Goal: Transaction & Acquisition: Purchase product/service

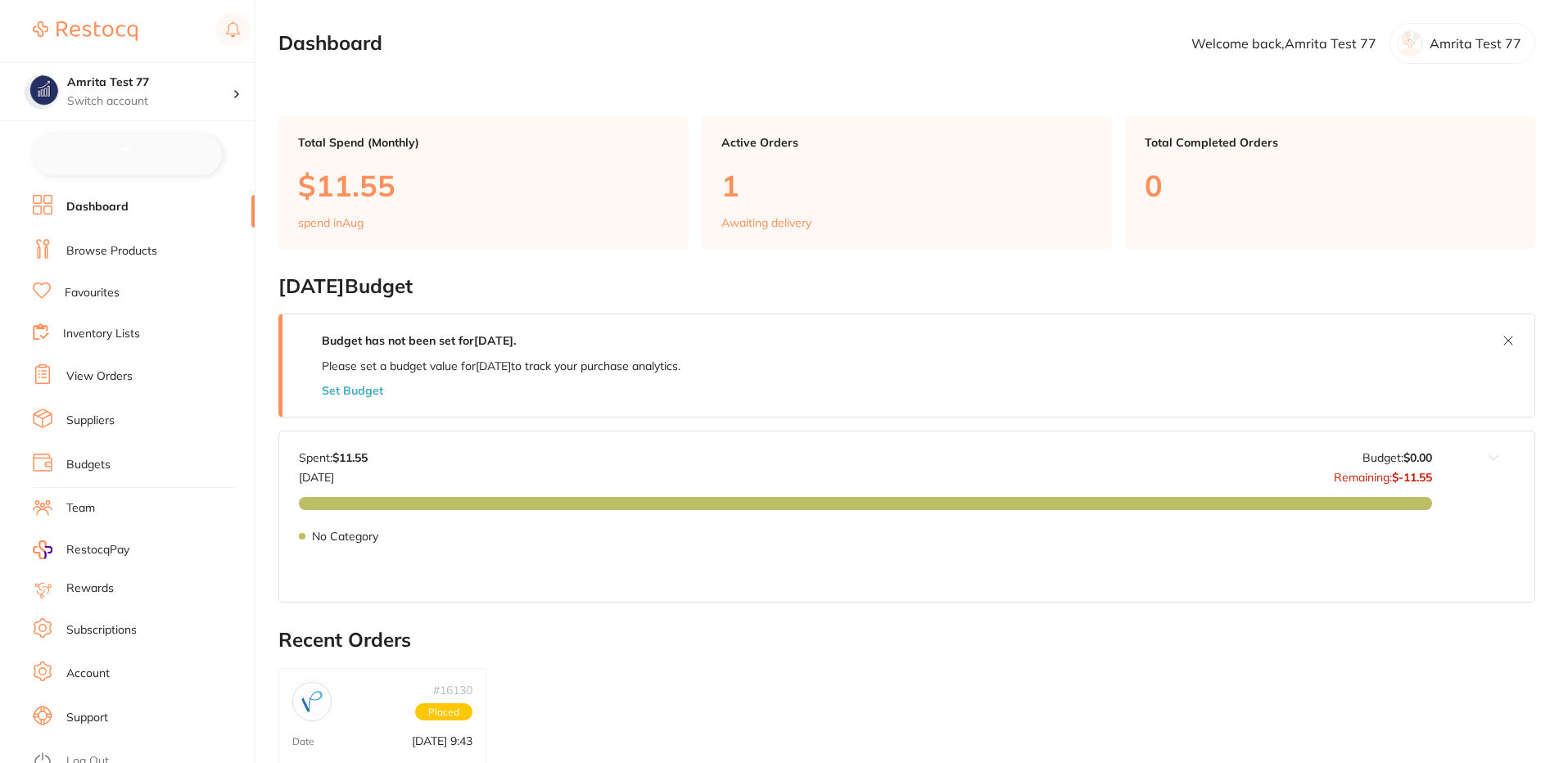
checkbox input "false"
click at [118, 241] on link "Browse Products" at bounding box center [112, 249] width 91 height 17
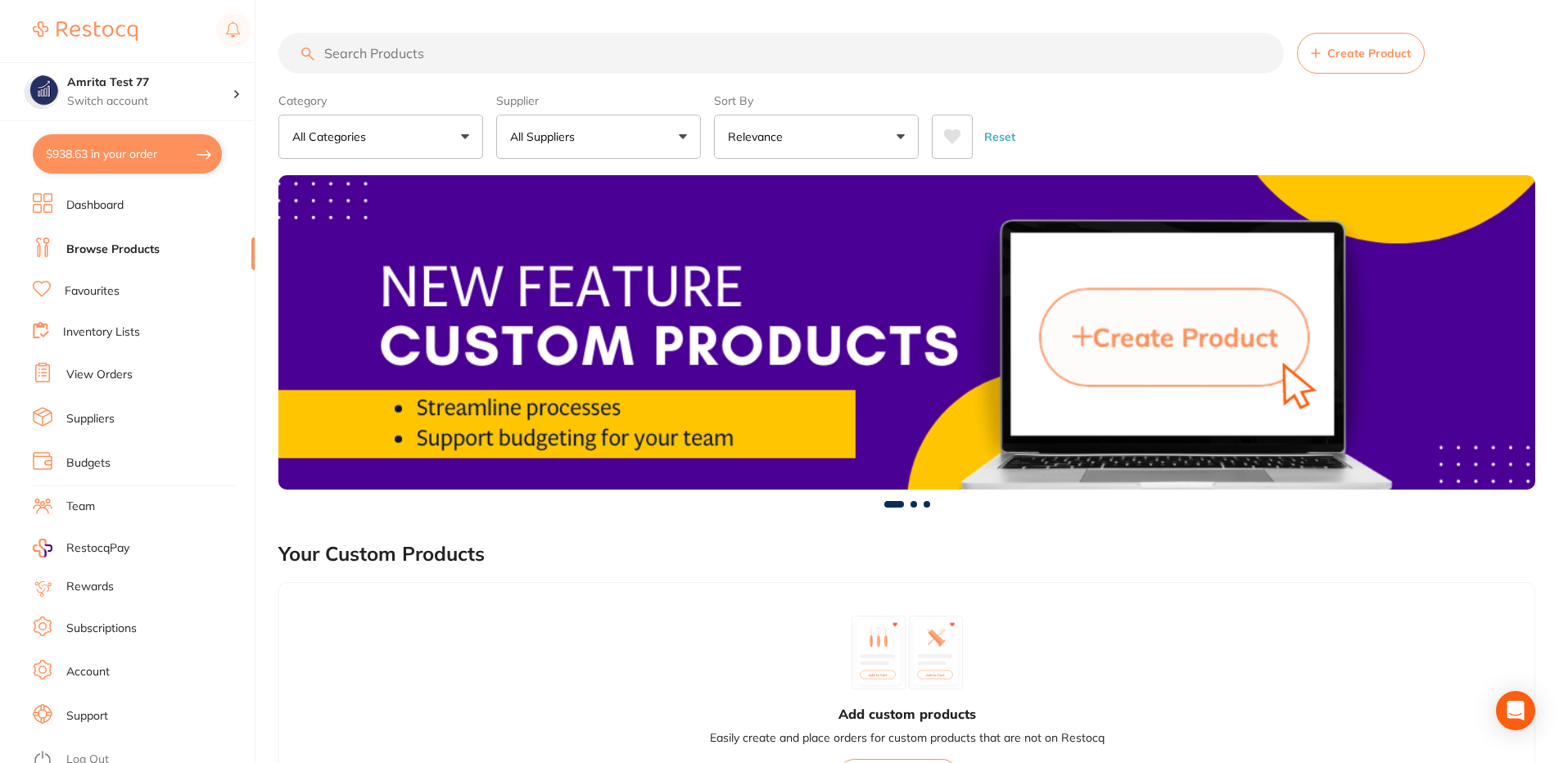
click at [645, 38] on input "search" at bounding box center [781, 53] width 1005 height 41
paste input "TM-7614TRT"
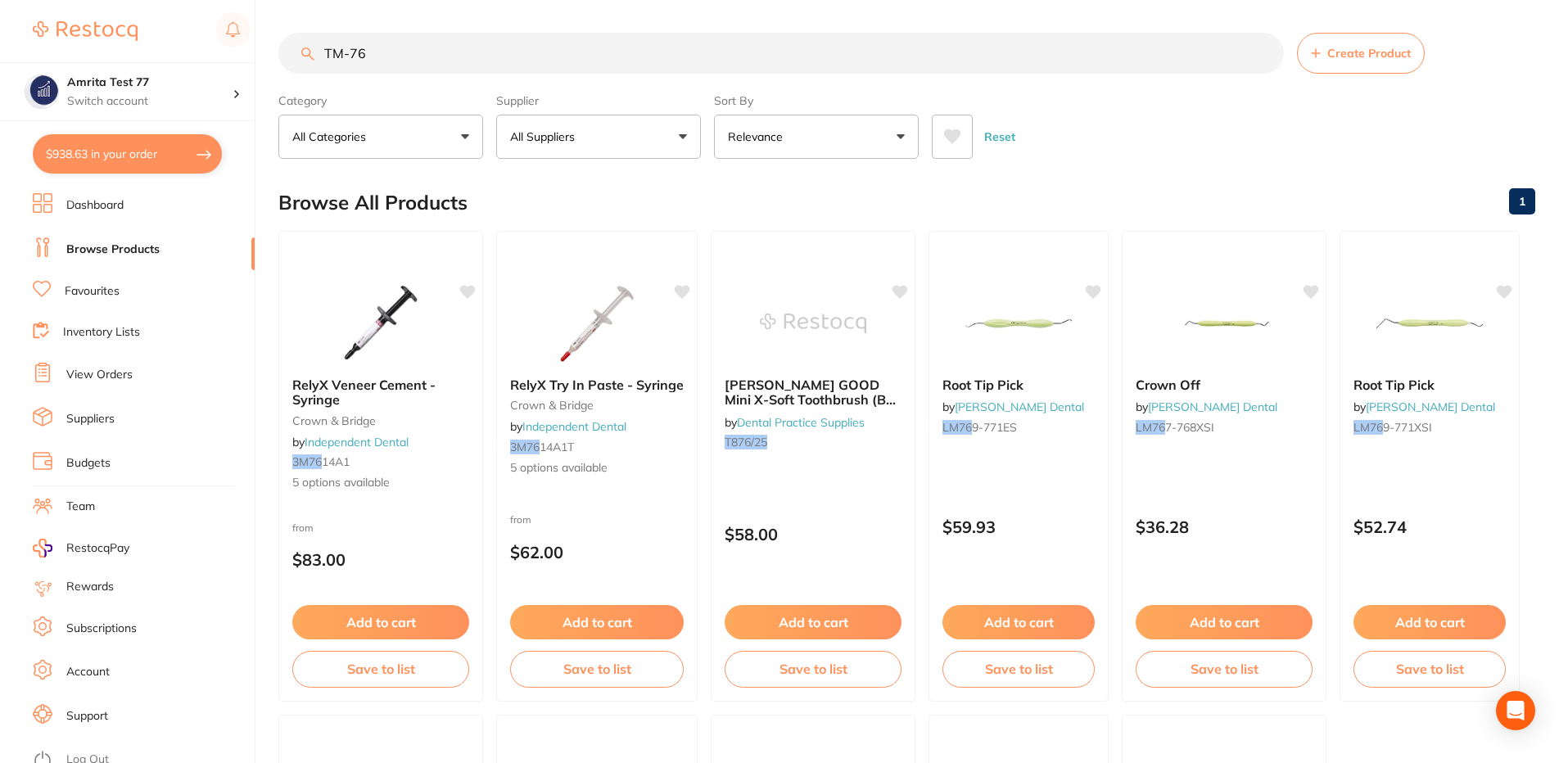
type input "TM-76"
click at [596, 128] on button "All Suppliers" at bounding box center [598, 137] width 204 height 45
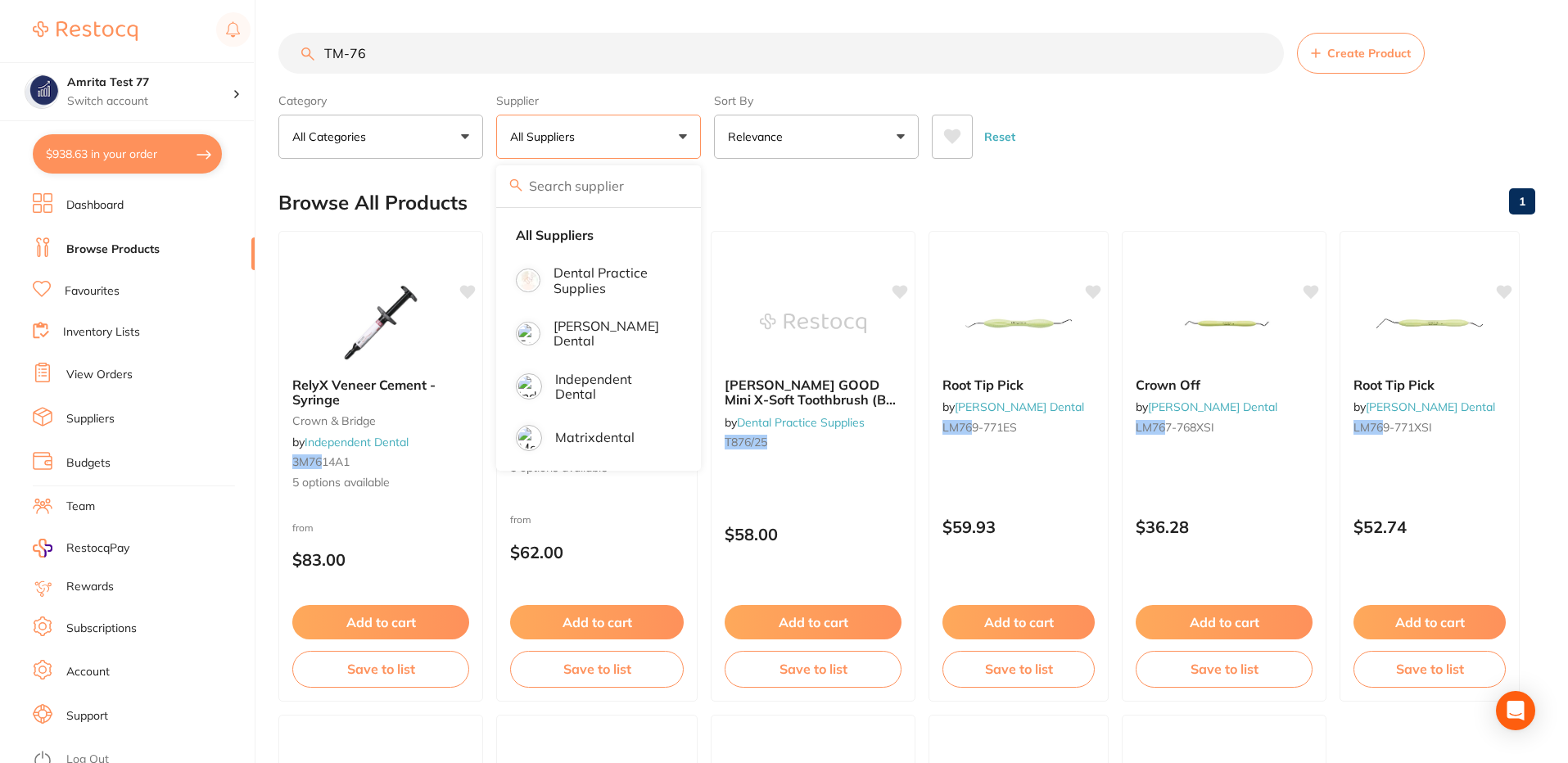
click at [1090, 95] on div "Category All Categories All Categories crown & bridge preventative Clear Catego…" at bounding box center [907, 122] width 1257 height 72
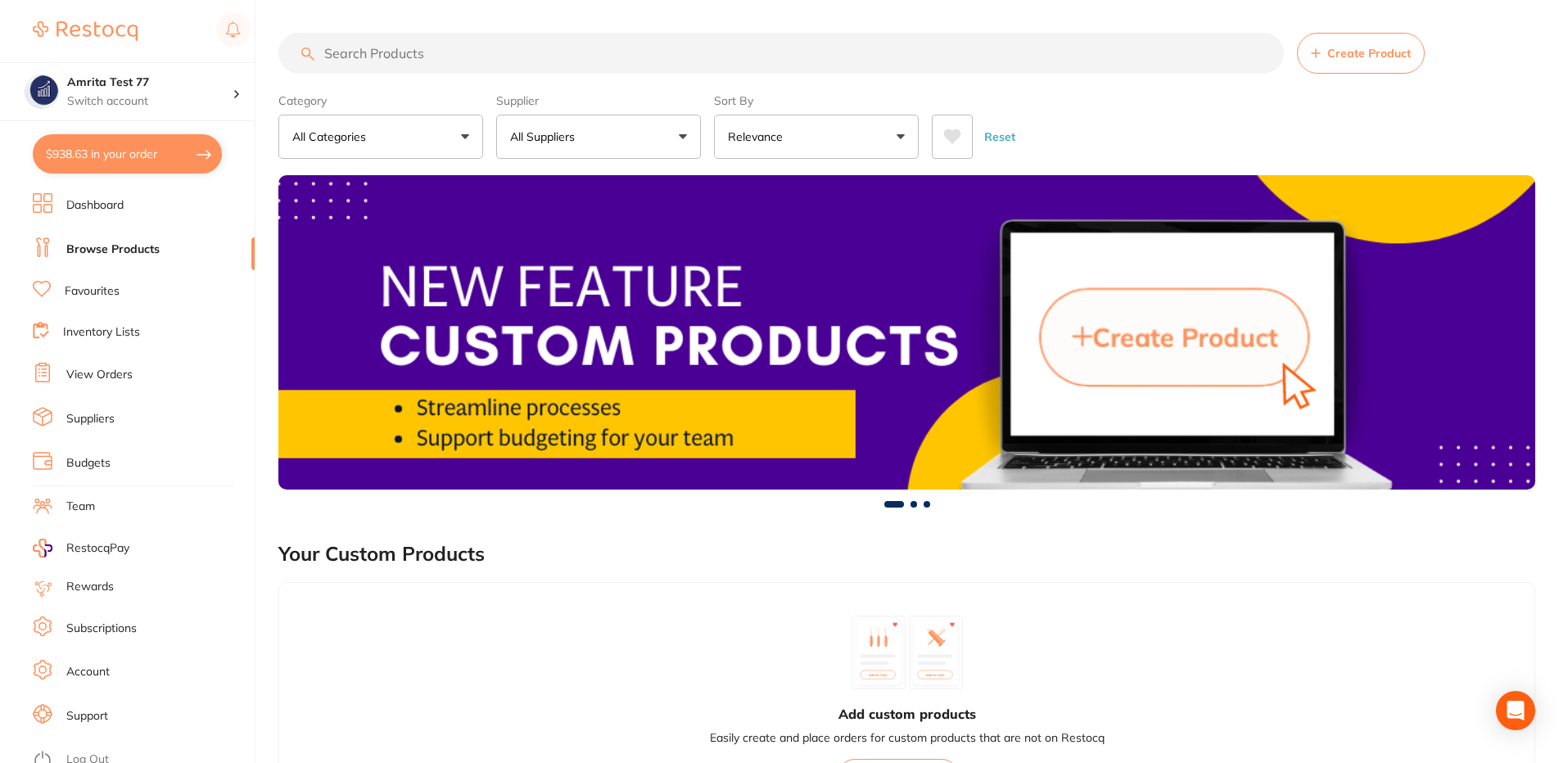
click at [541, 137] on p "All Suppliers" at bounding box center [546, 137] width 71 height 17
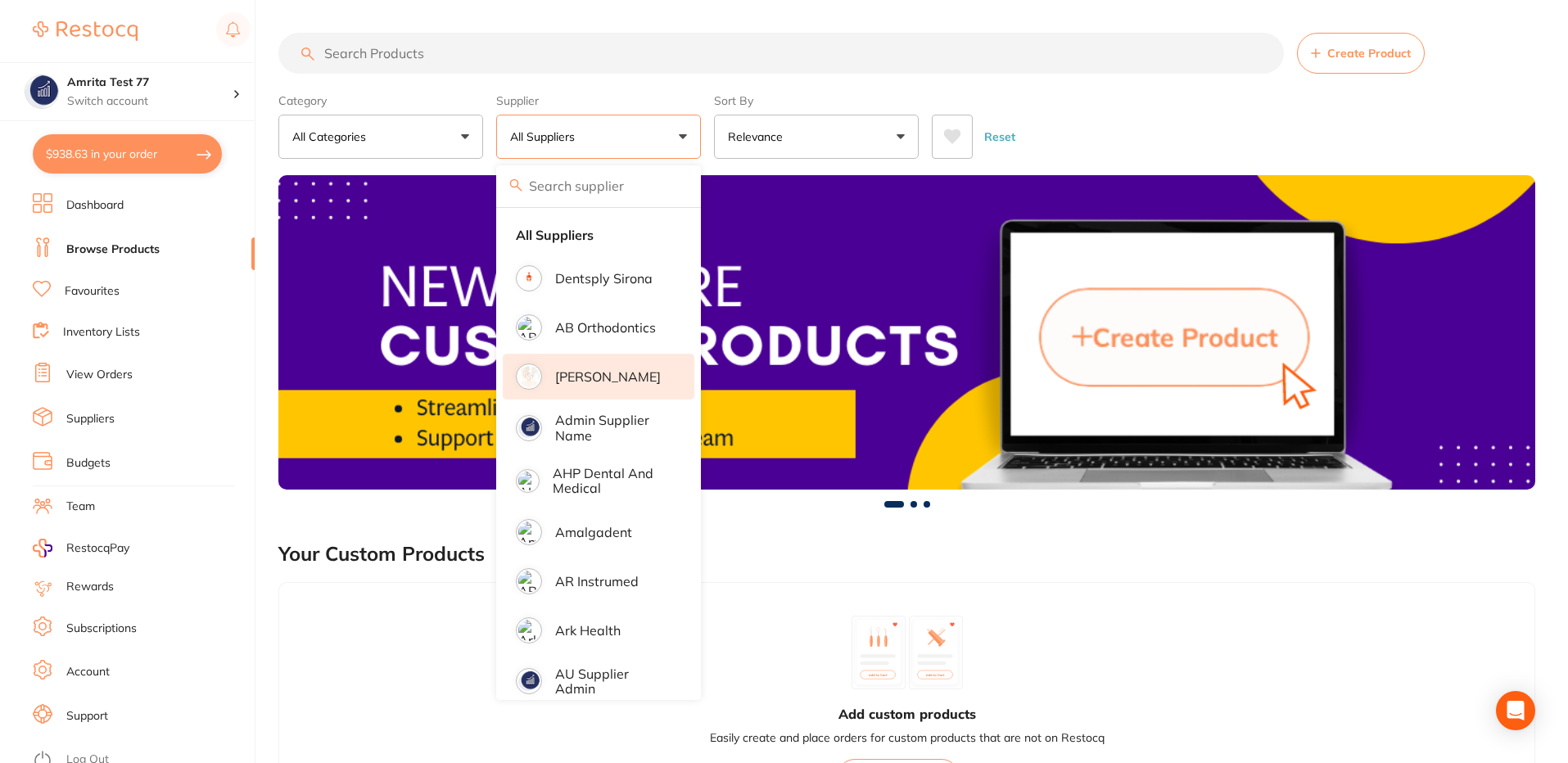
click at [594, 382] on p "Adam Dental" at bounding box center [608, 376] width 105 height 15
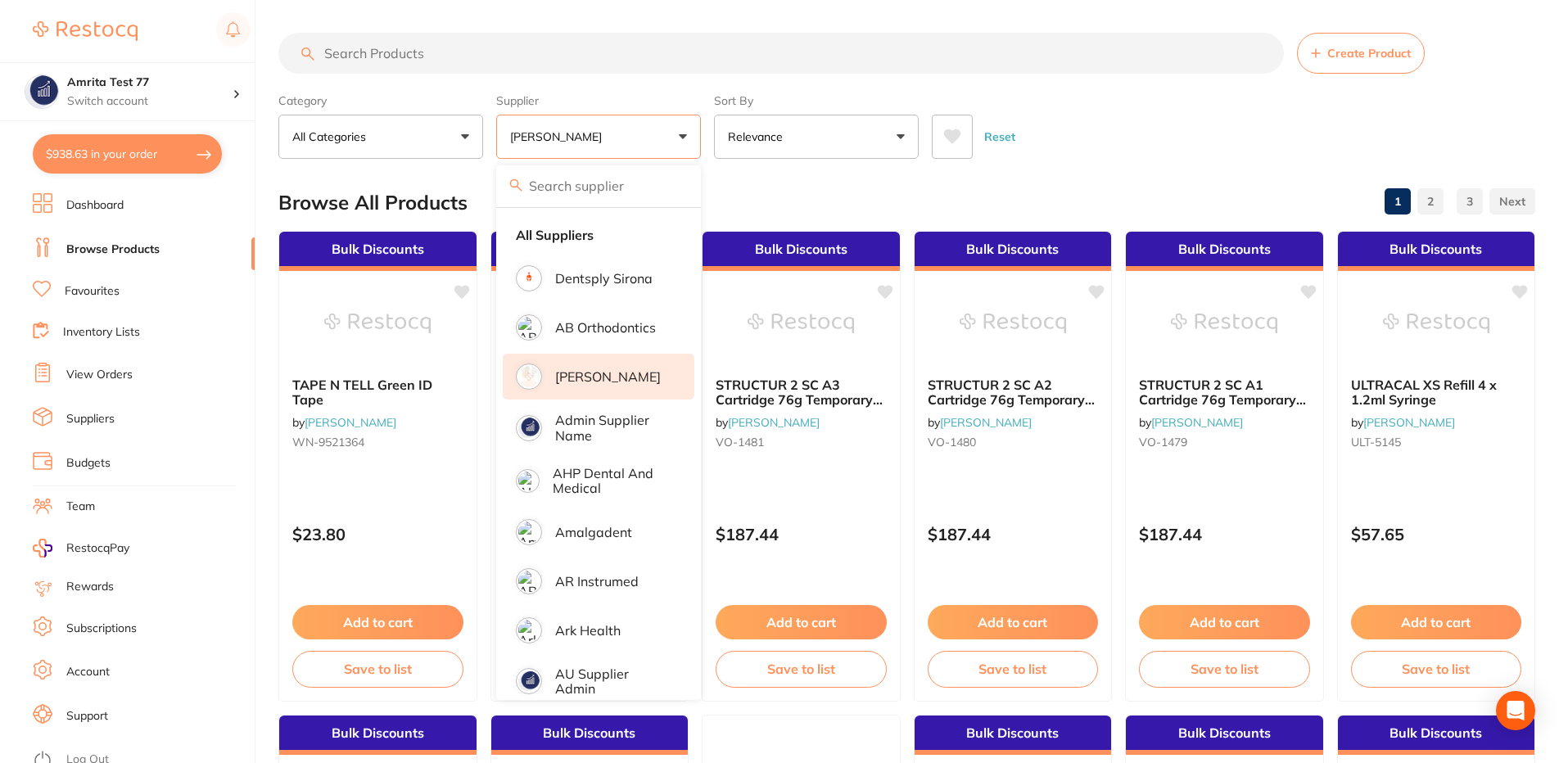
click at [443, 59] on input "search" at bounding box center [781, 53] width 1005 height 41
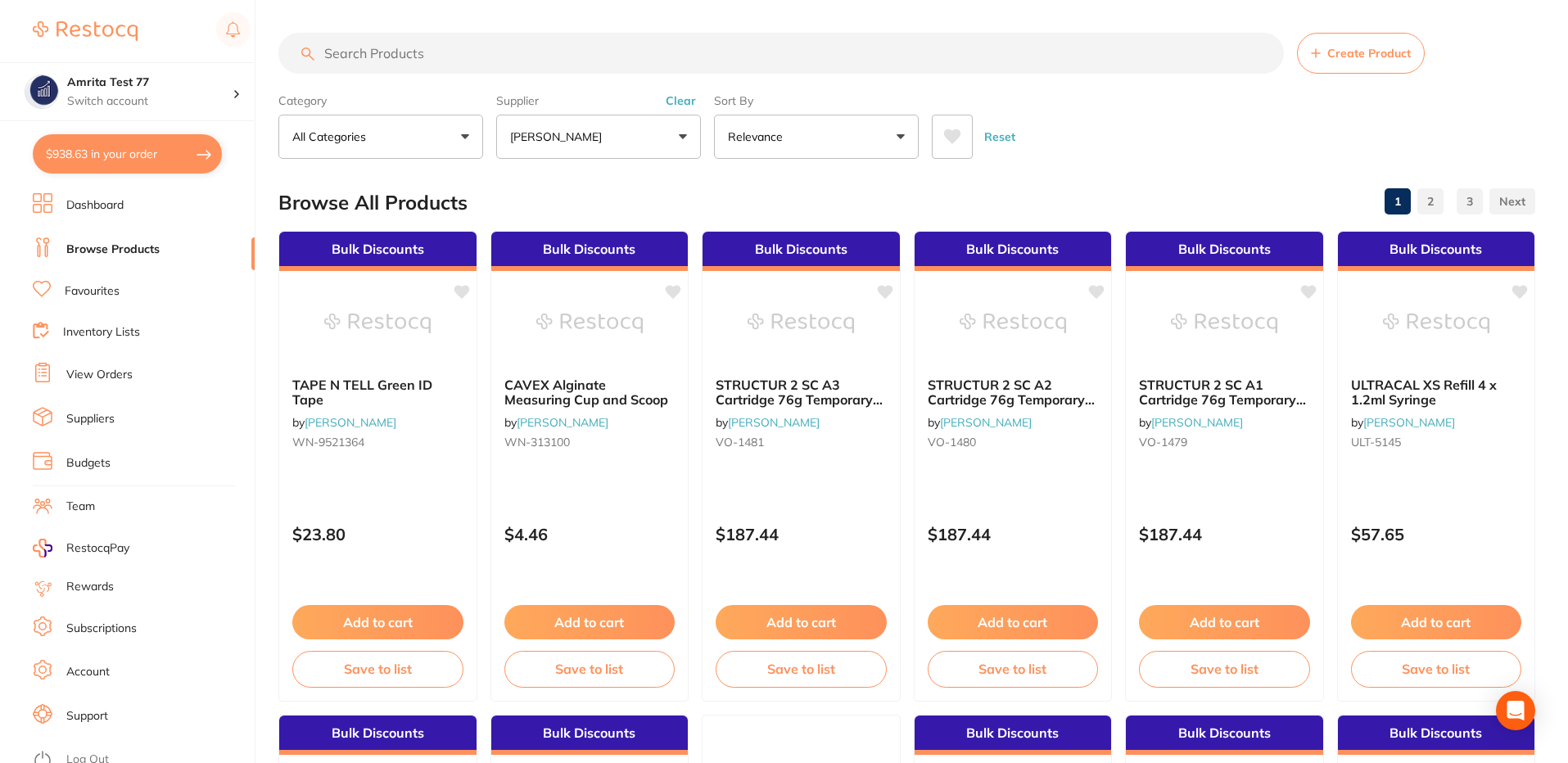
paste input "TM-7614TRT"
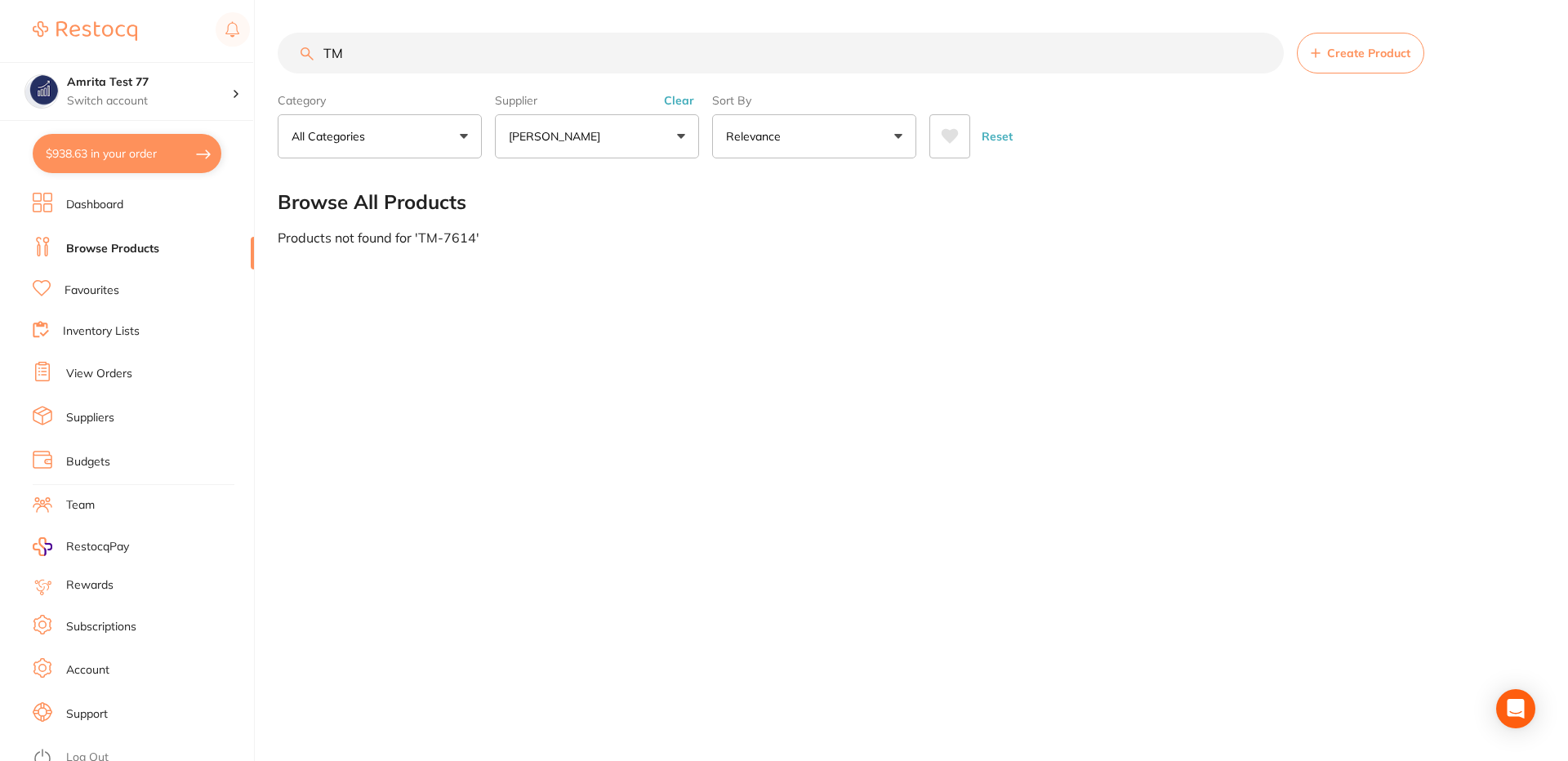
type input "T"
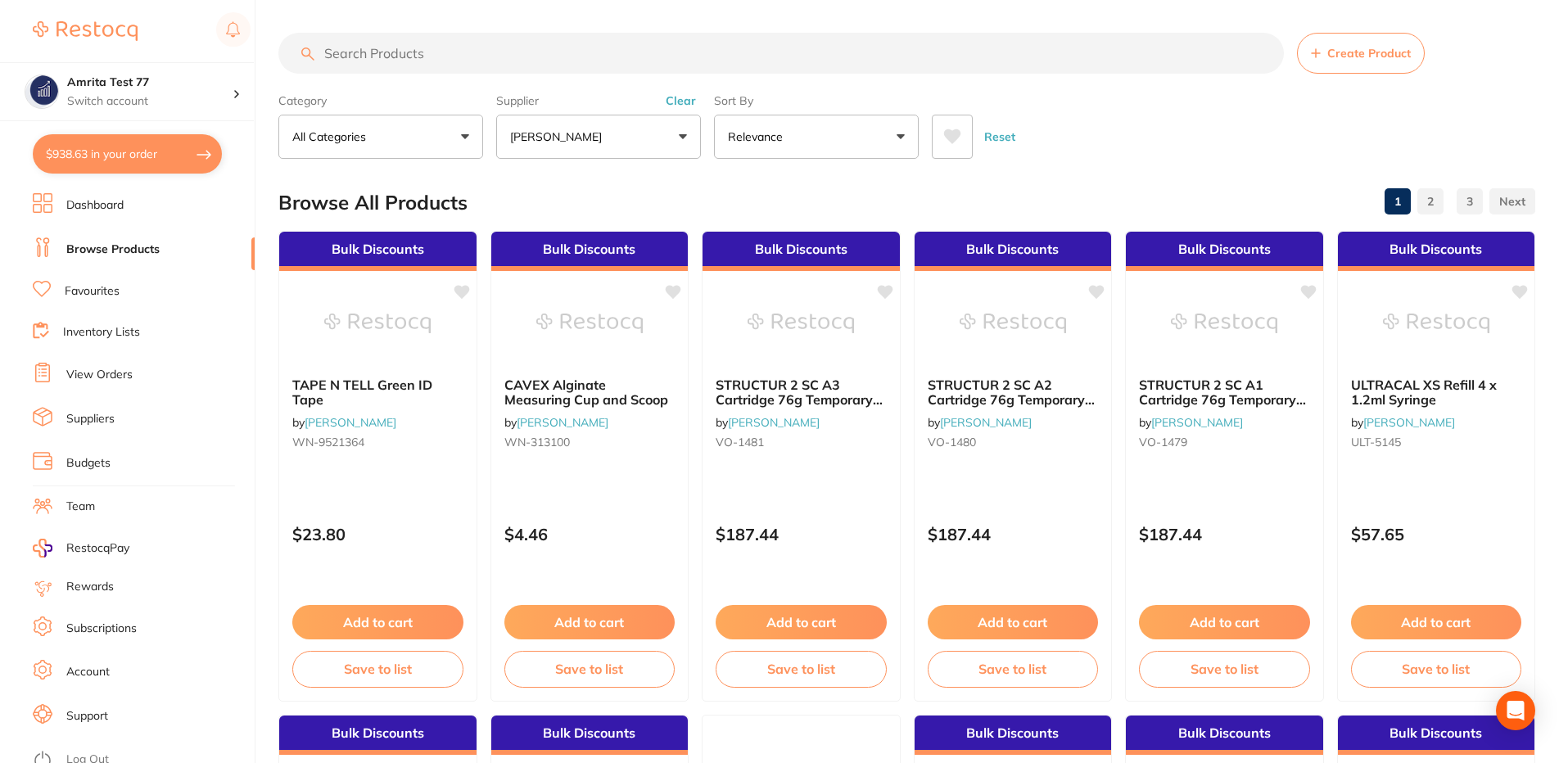
paste input "TM-4867A3"
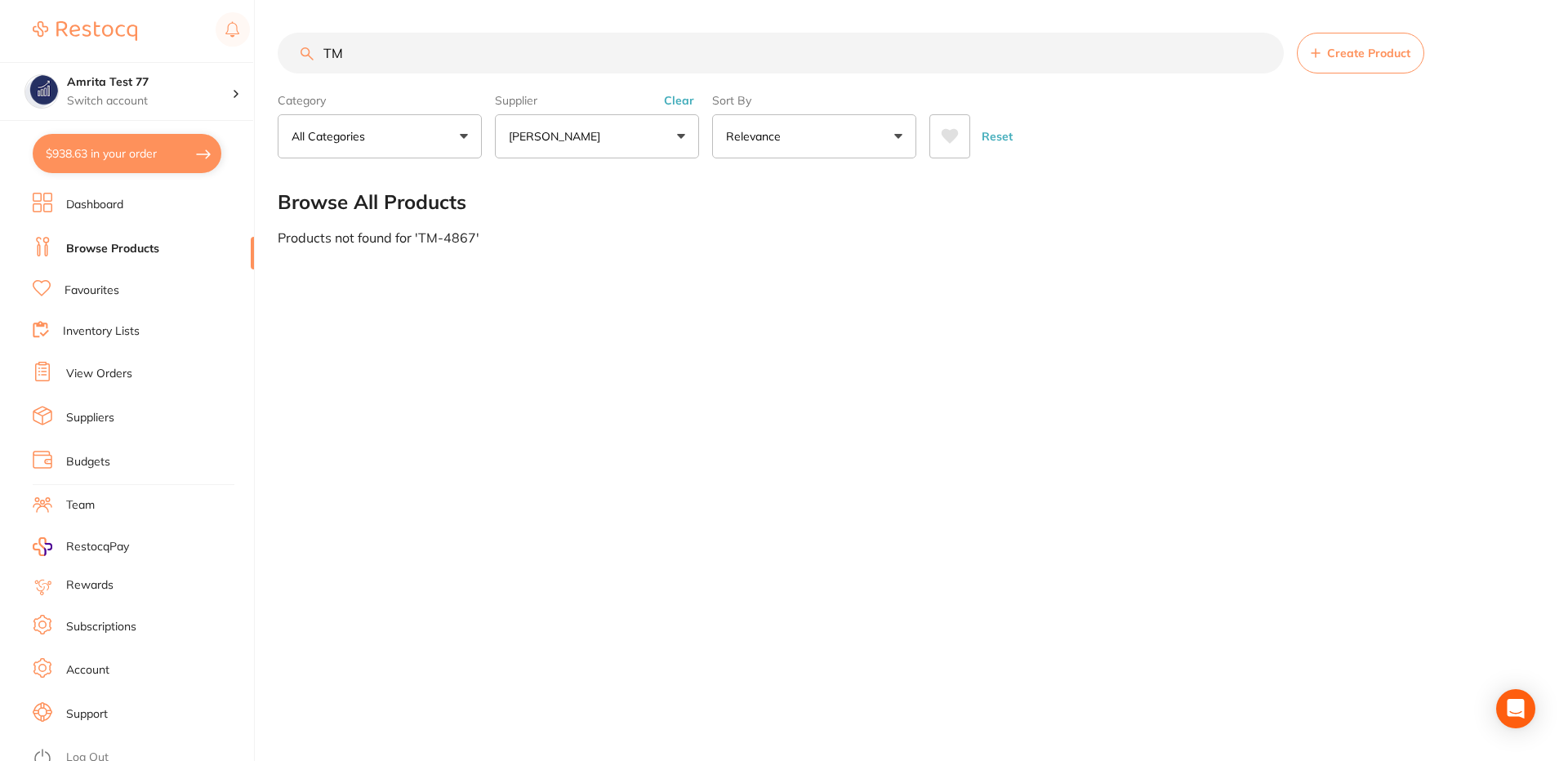
type input "T"
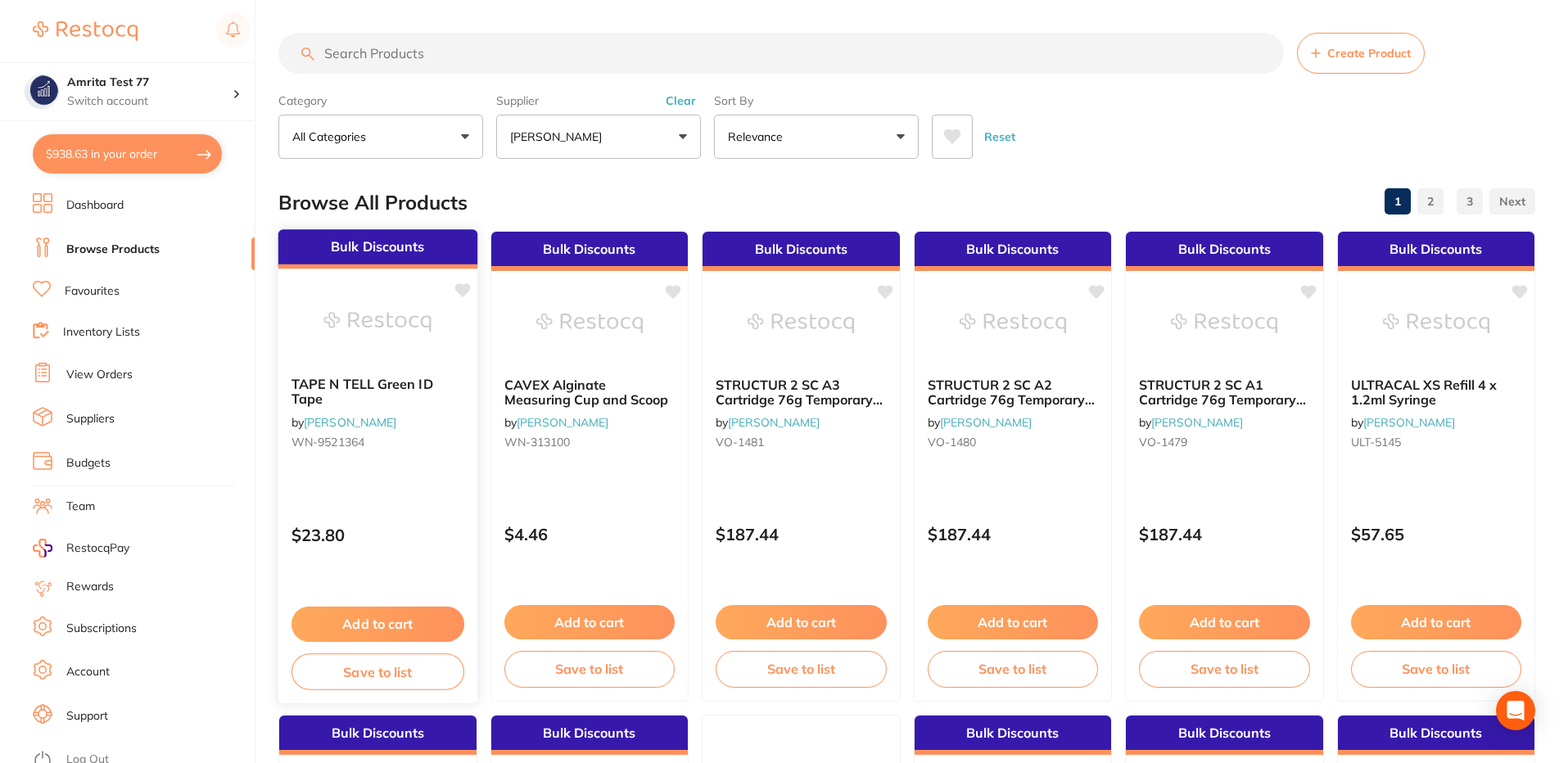
click at [381, 466] on div "TAPE N TELL Green ID Tape by Adam Dental WN-9521364" at bounding box center [378, 416] width 199 height 105
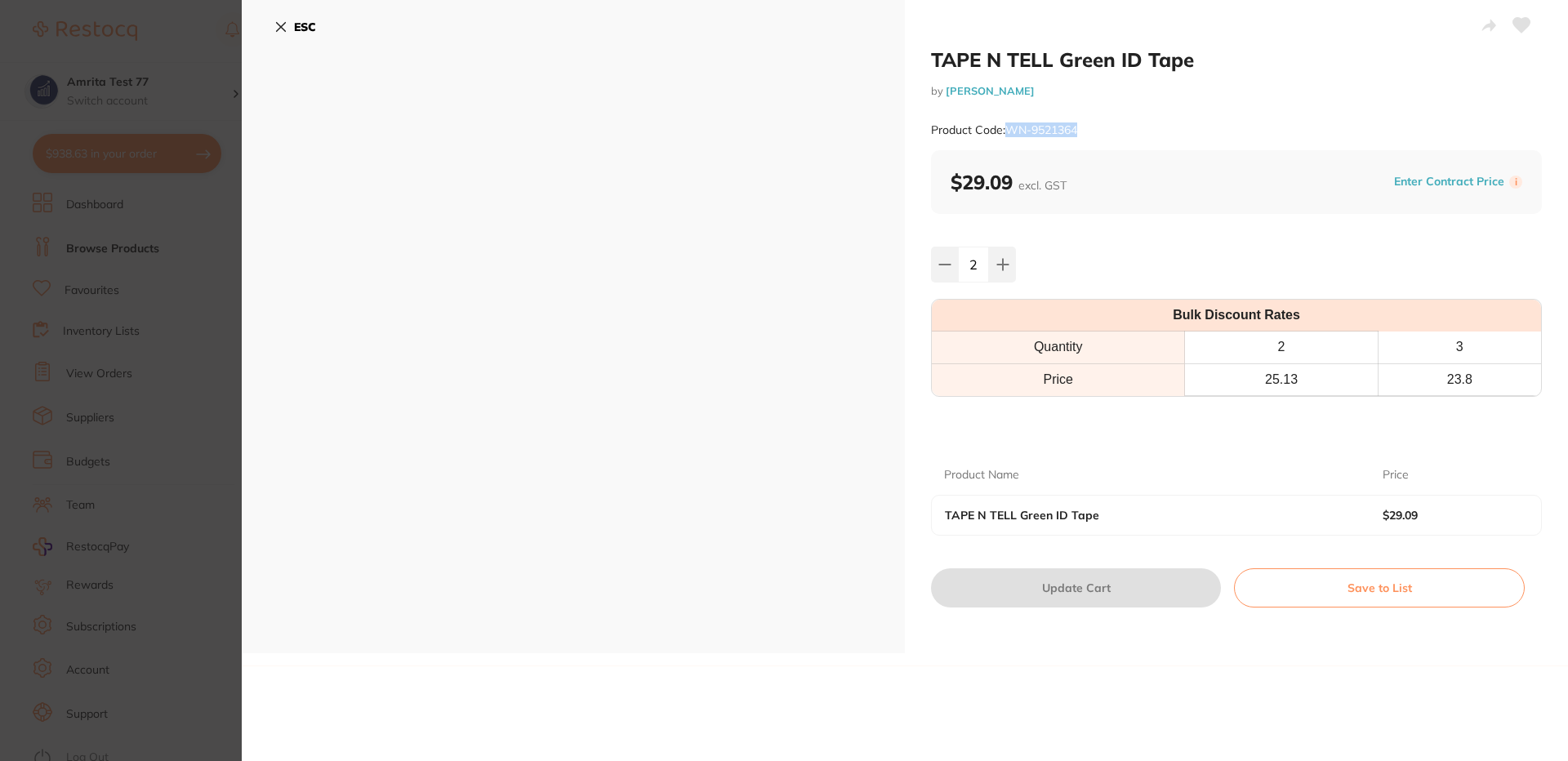
drag, startPoint x: 1078, startPoint y: 131, endPoint x: 1007, endPoint y: 132, distance: 71.0
click at [1007, 132] on small "Product Code: WN-9521364" at bounding box center [1004, 131] width 146 height 14
copy small "WN-9521364"
click at [283, 28] on icon at bounding box center [281, 27] width 9 height 9
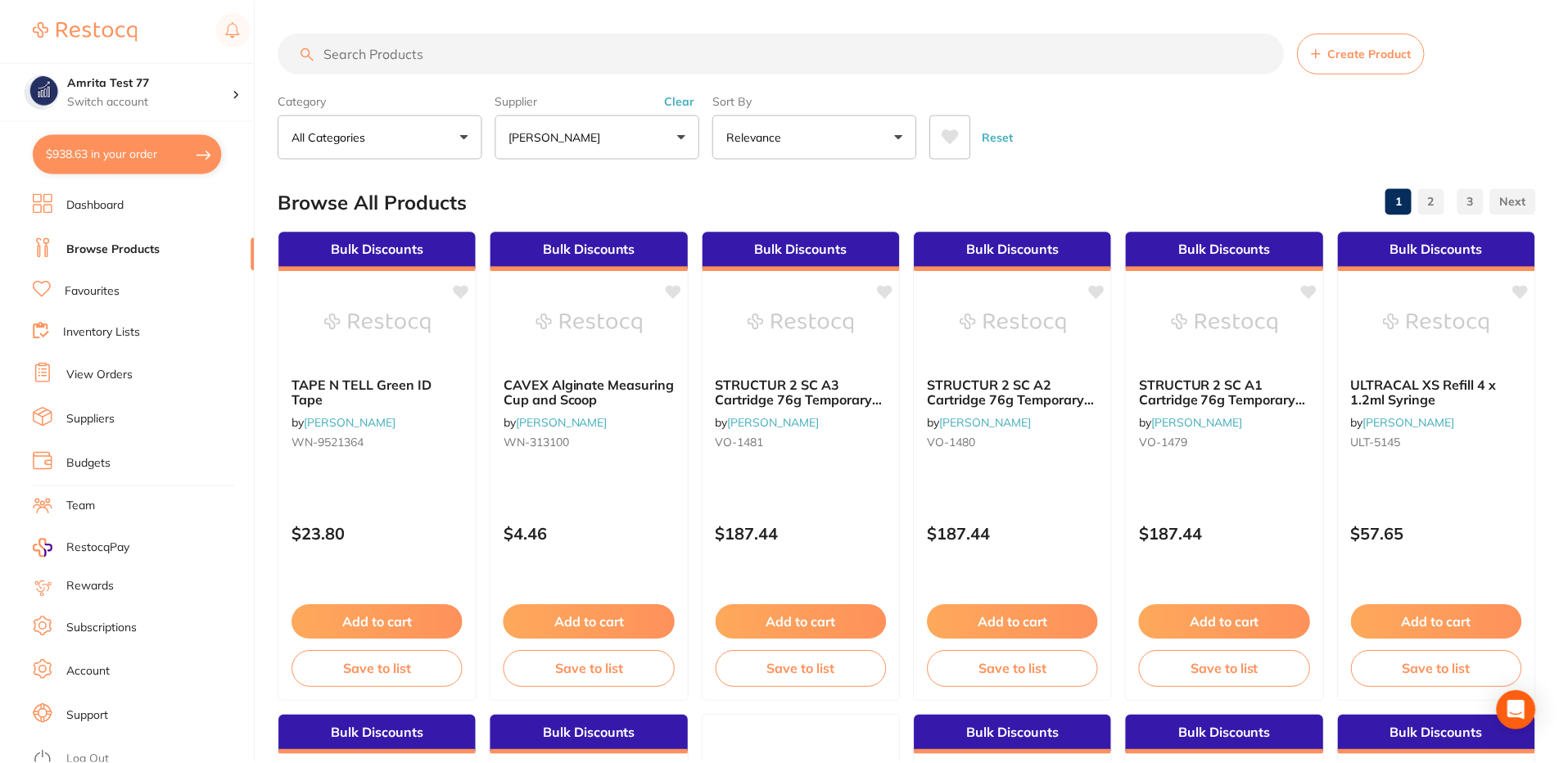
scroll to position [33, 0]
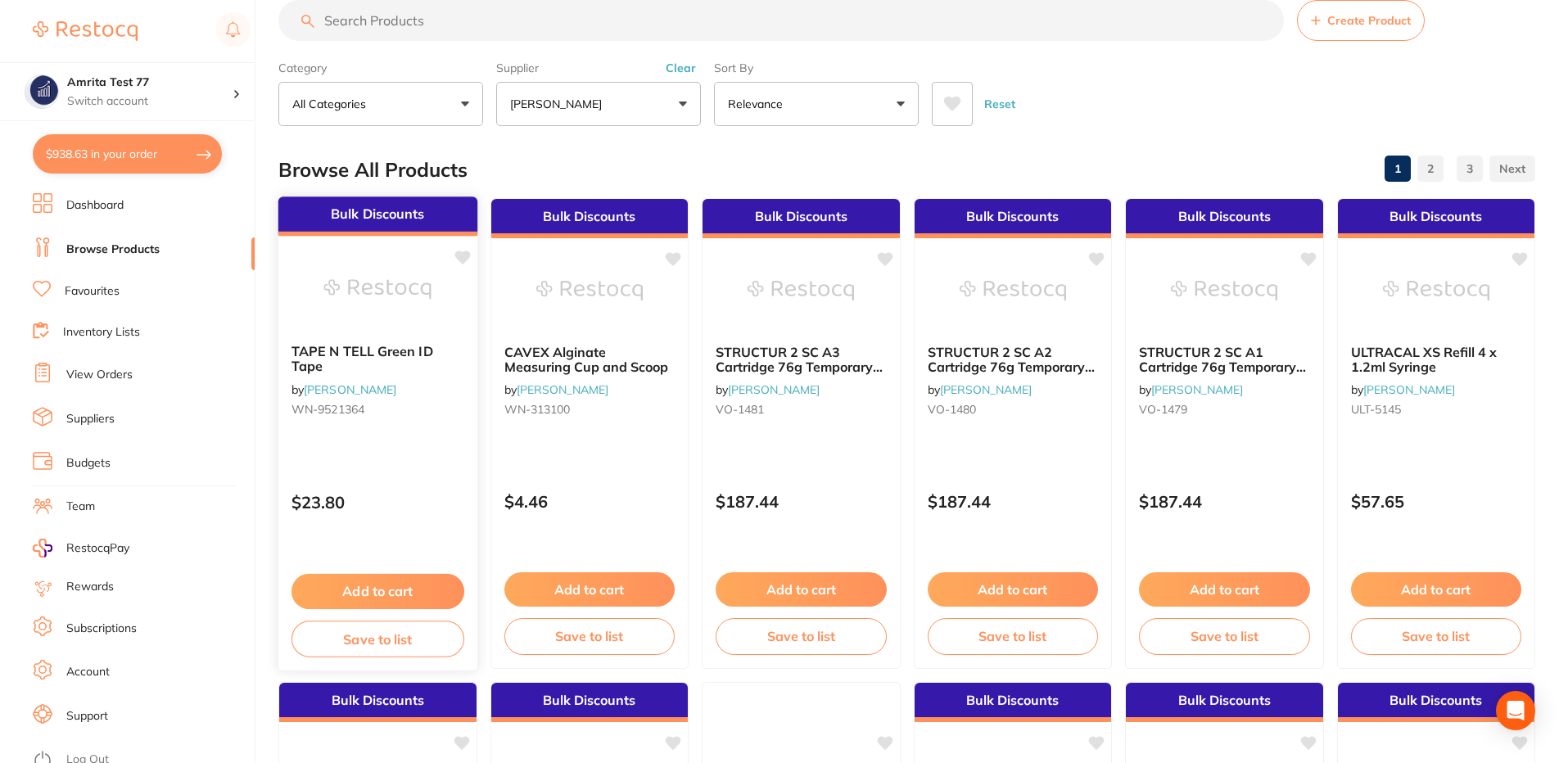
click at [413, 472] on div "Bulk Discounts TAPE N TELL Green ID Tape by Adam Dental WN-9521364 $23.80 Add t…" at bounding box center [378, 433] width 200 height 475
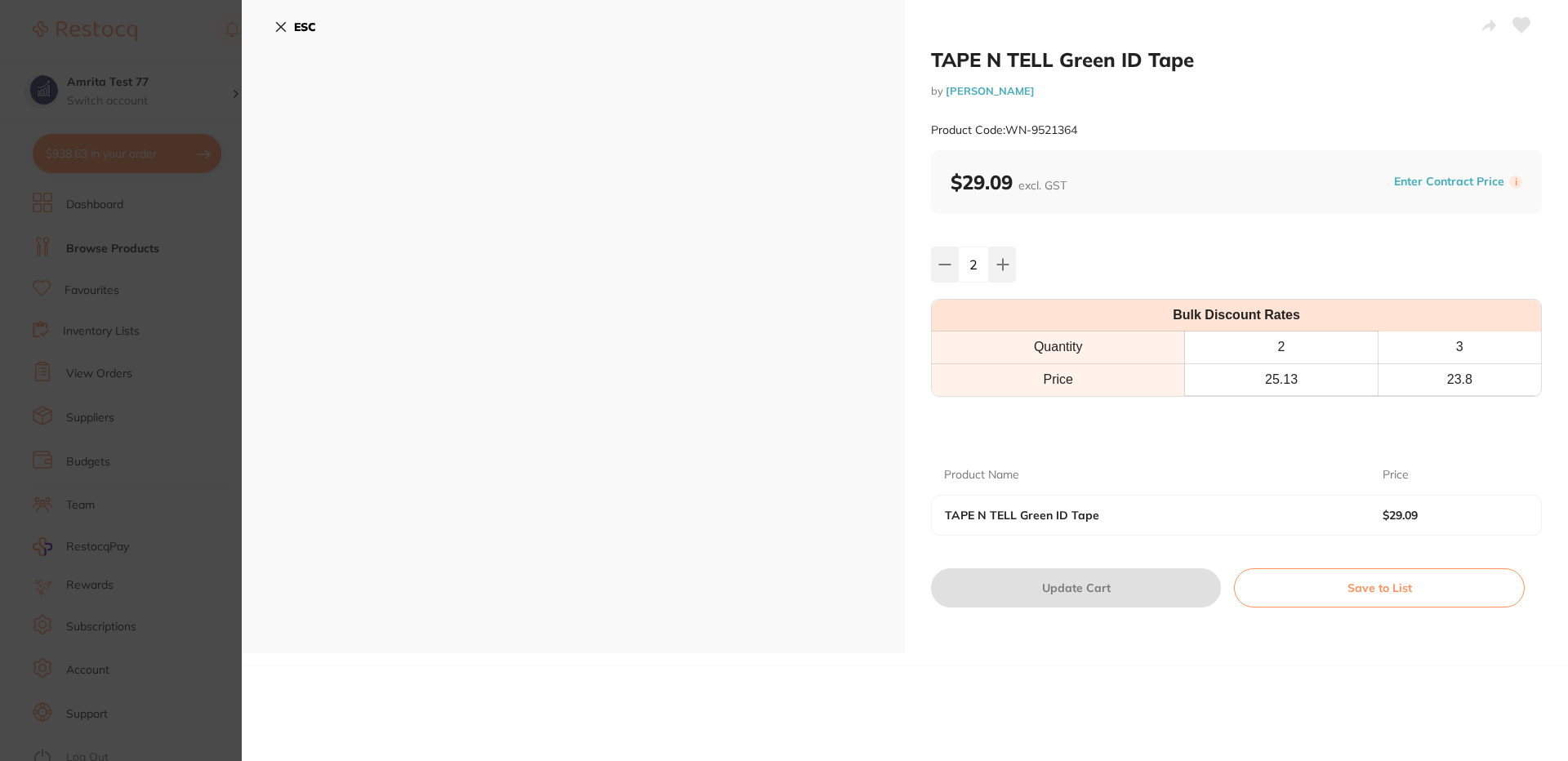
click at [283, 26] on icon at bounding box center [281, 27] width 9 height 9
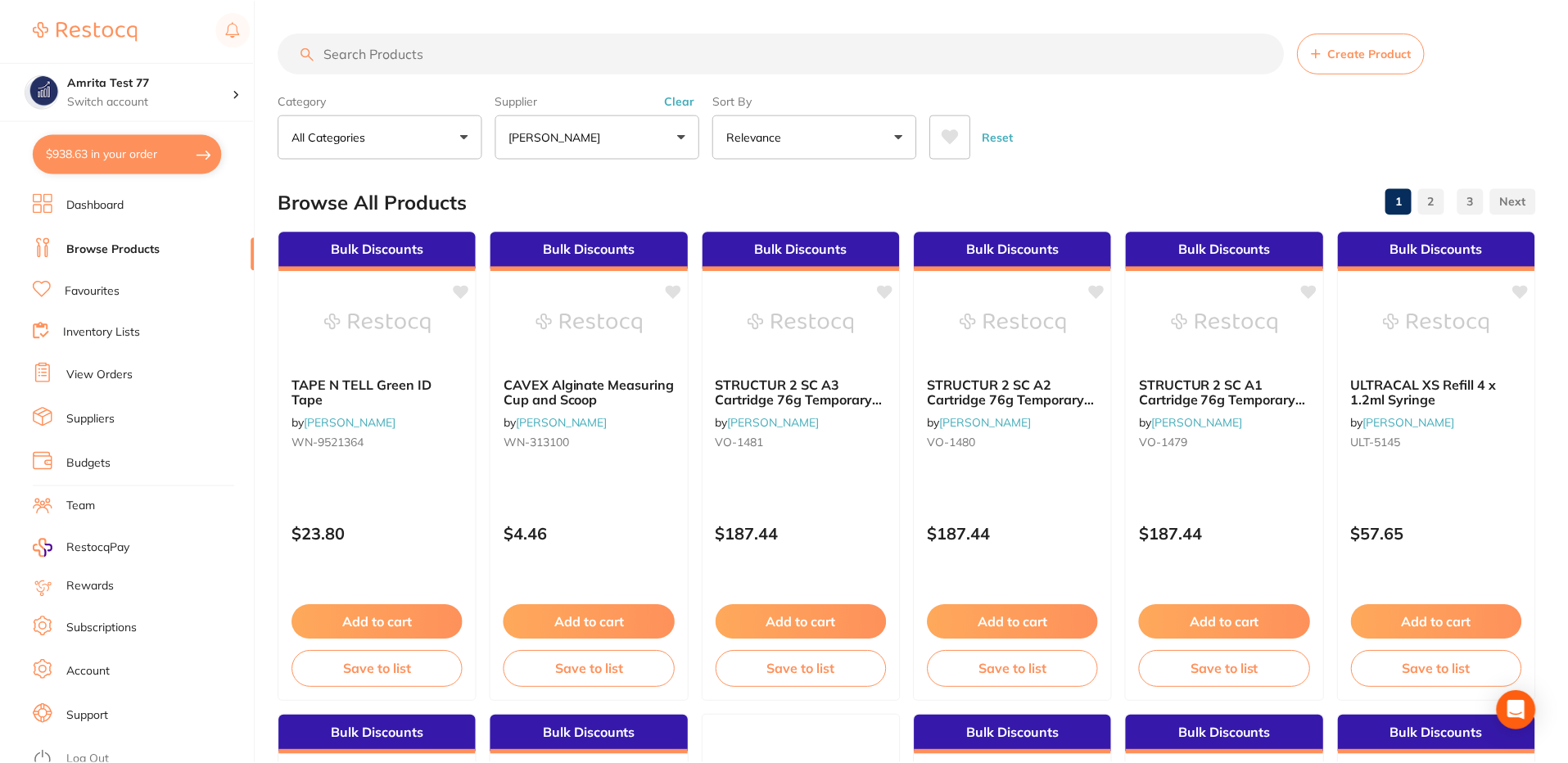
scroll to position [33, 0]
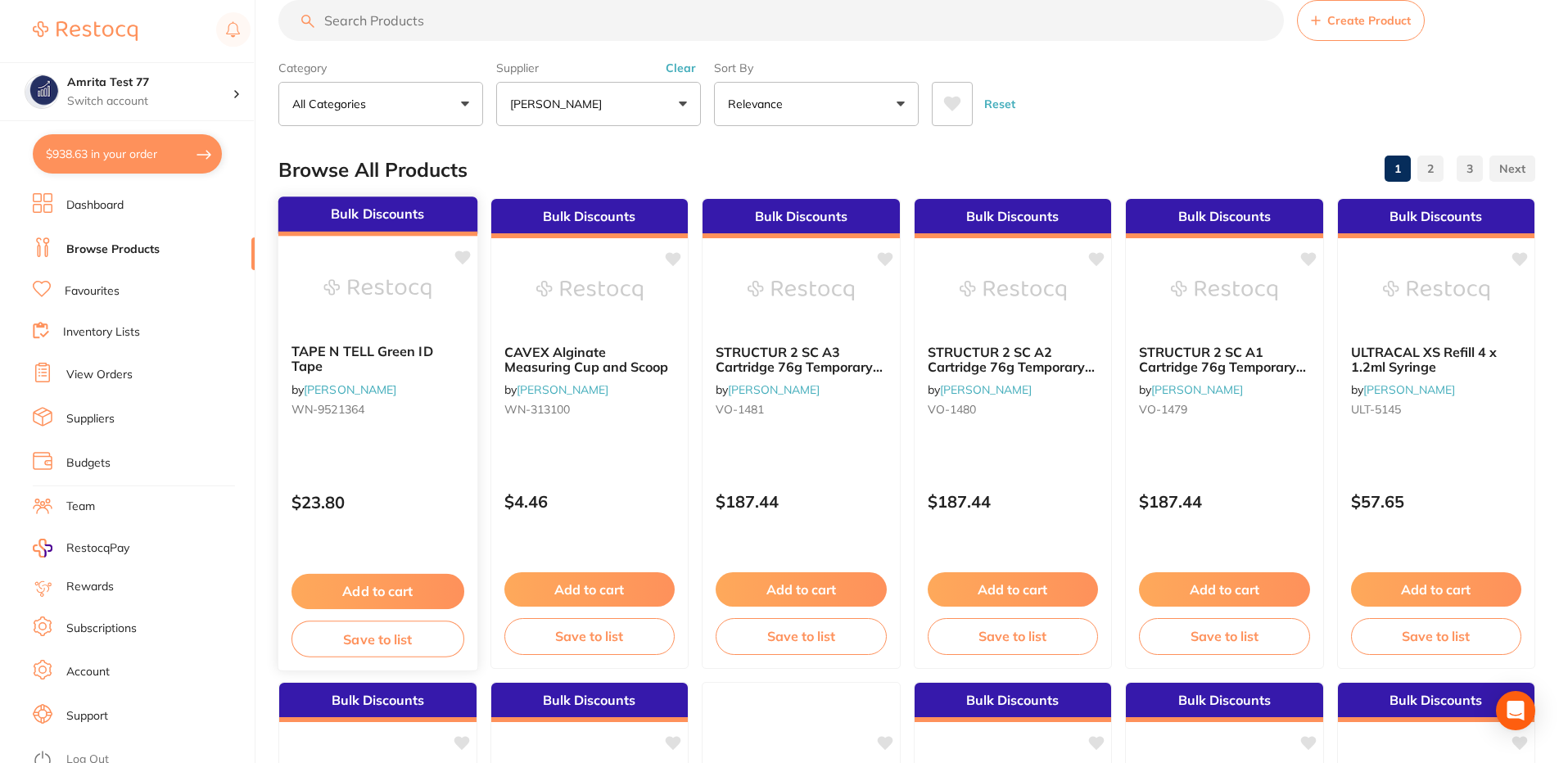
click at [372, 584] on button "Add to cart" at bounding box center [378, 591] width 173 height 35
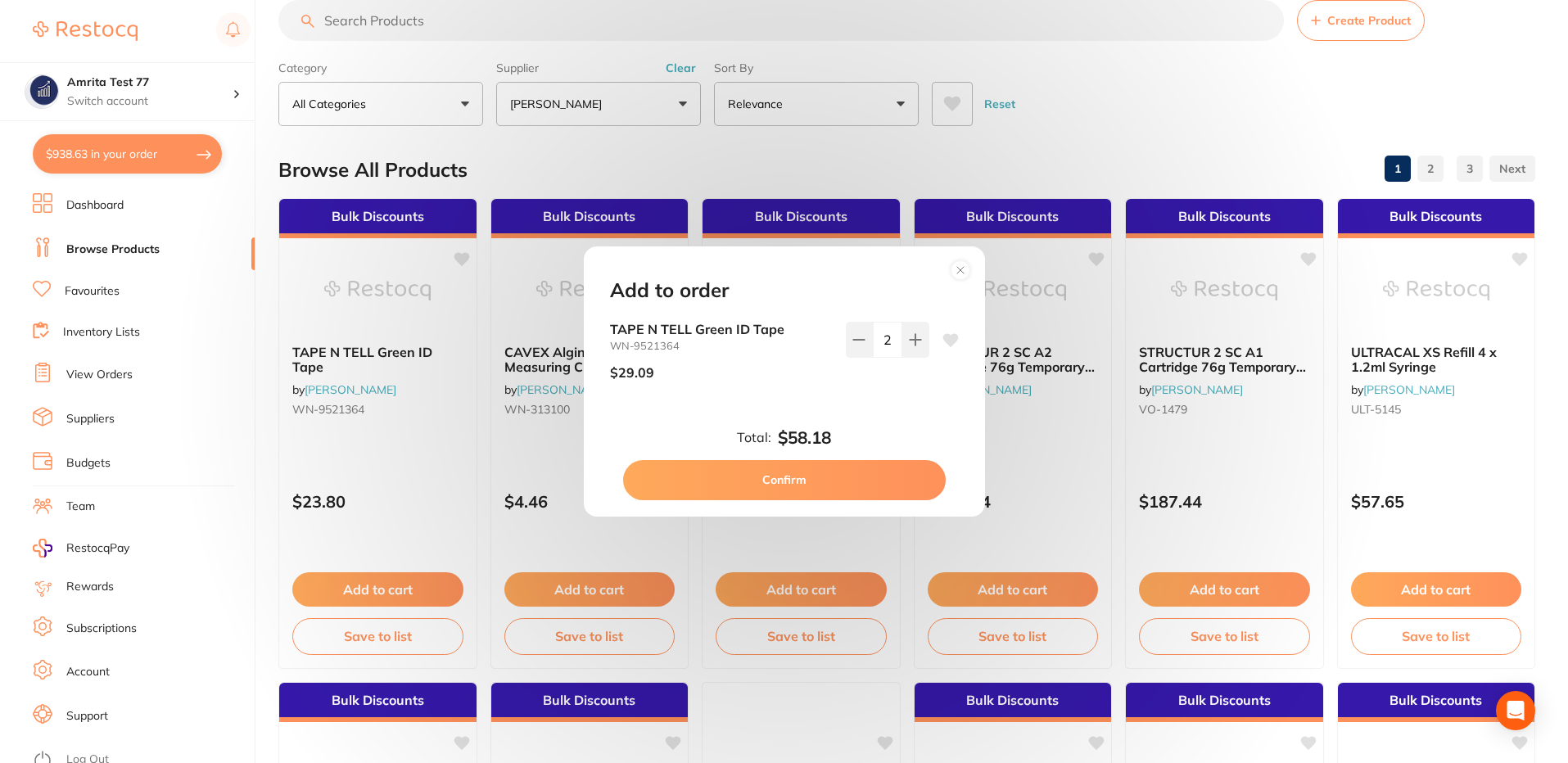
click at [828, 475] on button "Confirm" at bounding box center [784, 480] width 323 height 40
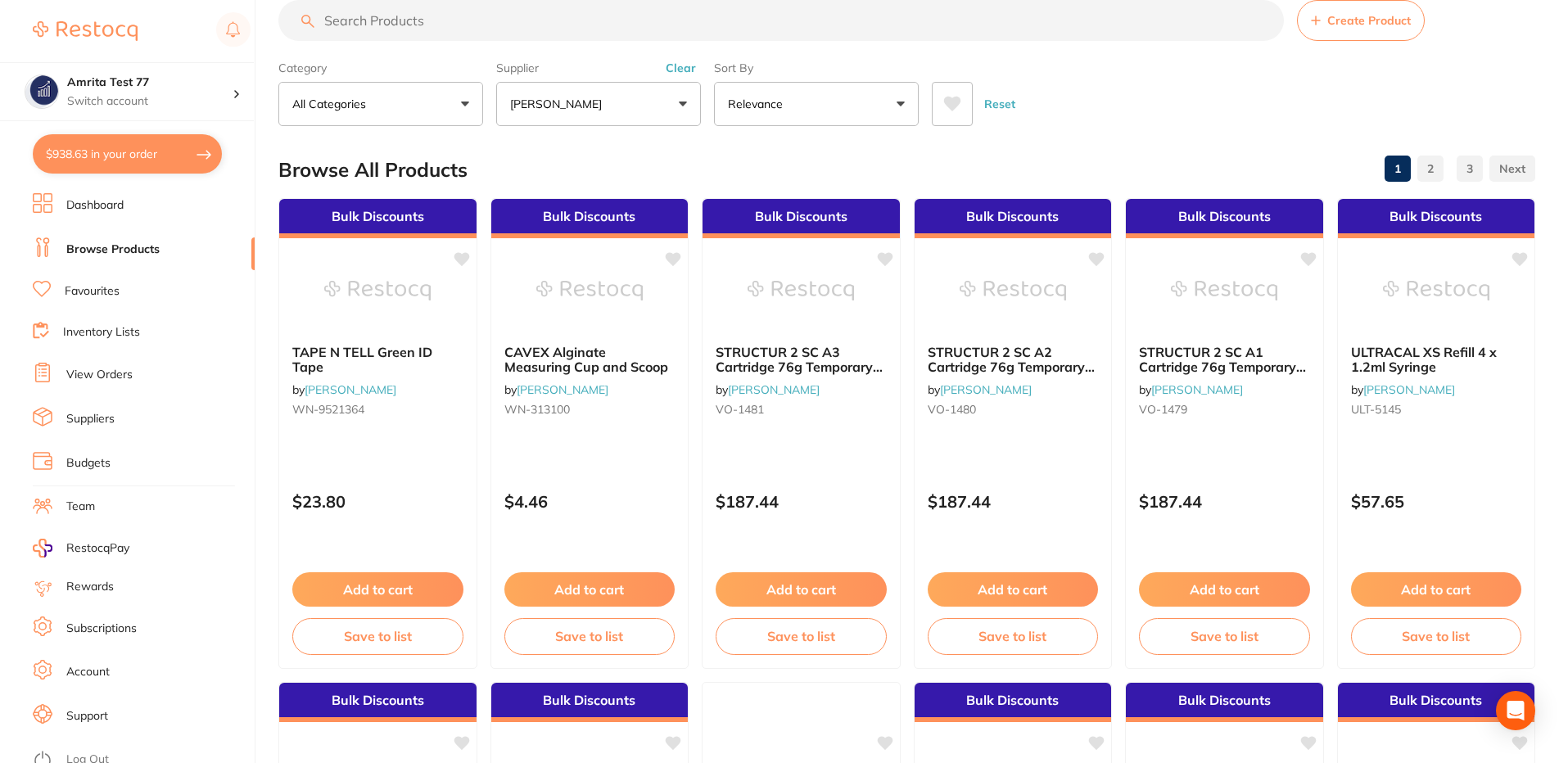
click at [125, 148] on button "$938.63 in your order" at bounding box center [127, 154] width 190 height 40
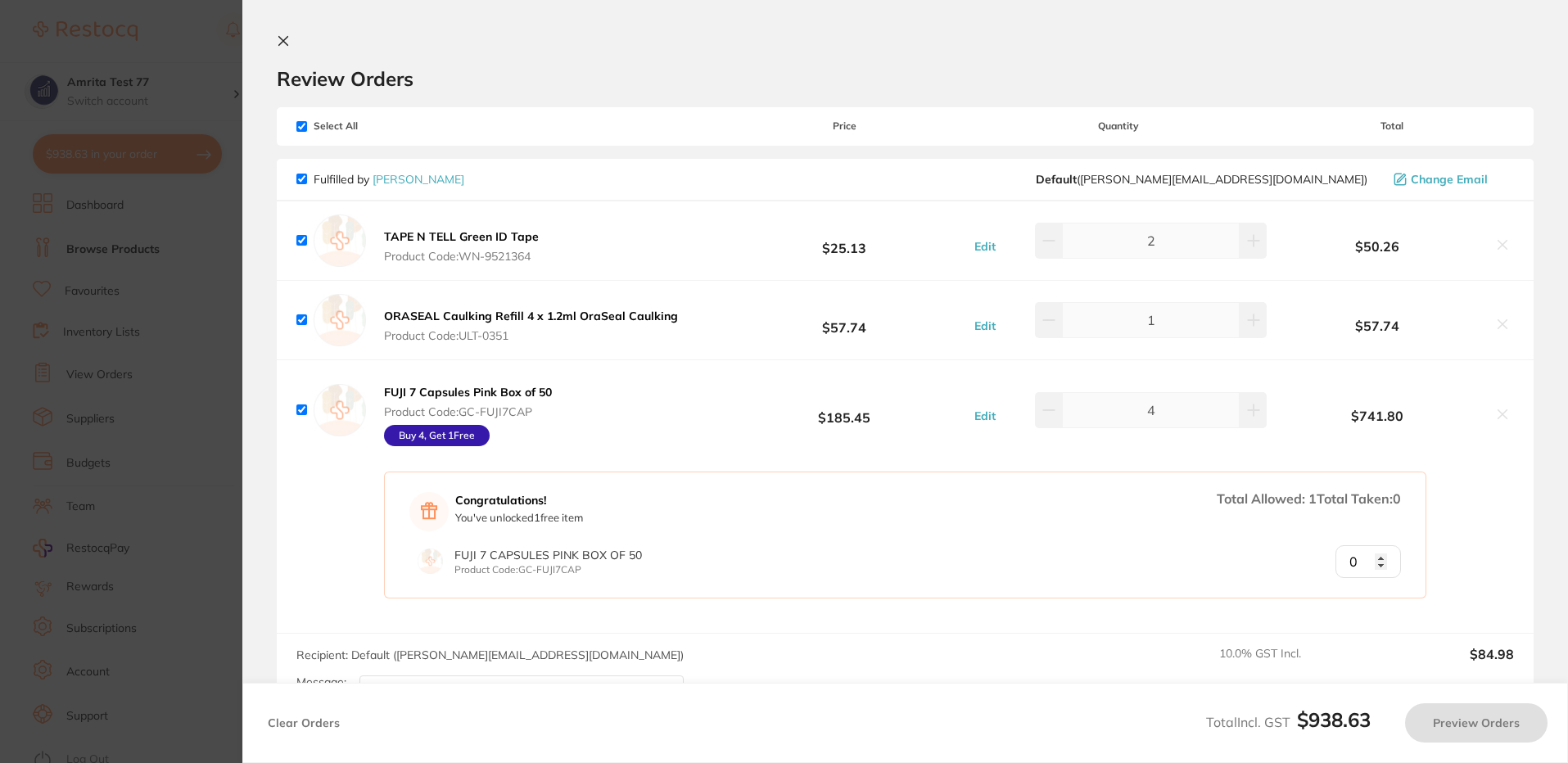
checkbox input "true"
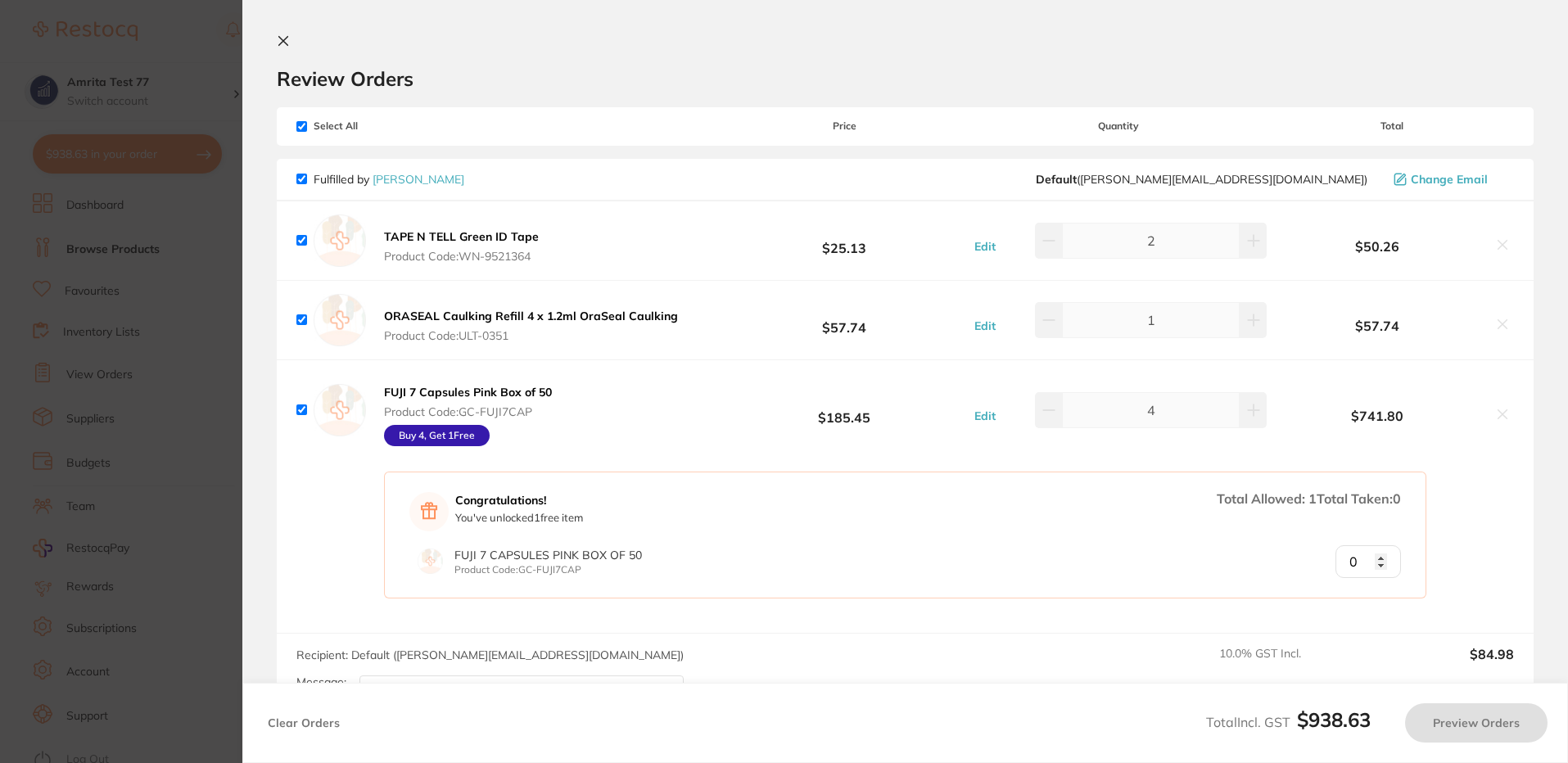
checkbox input "true"
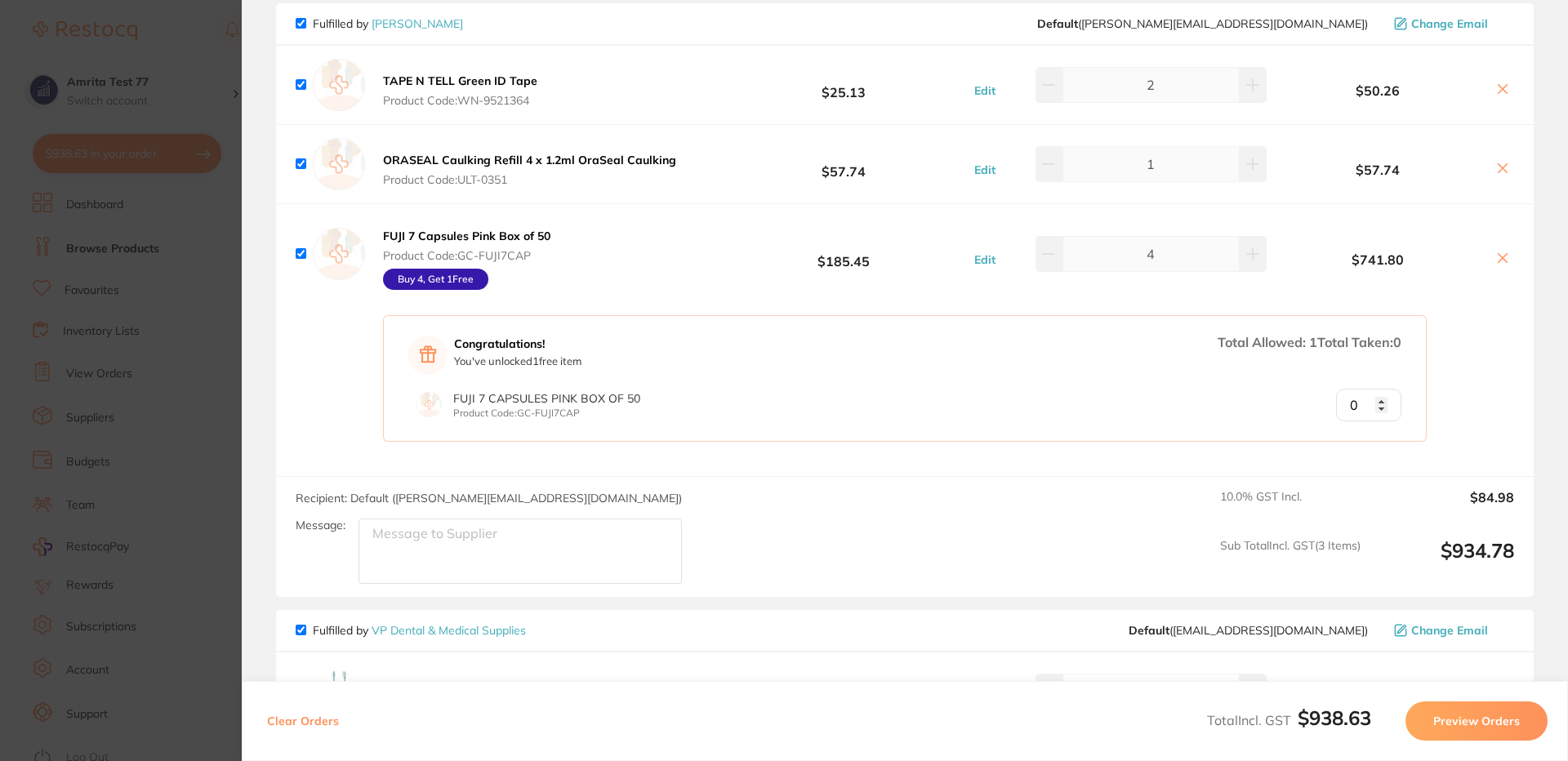
scroll to position [118, 0]
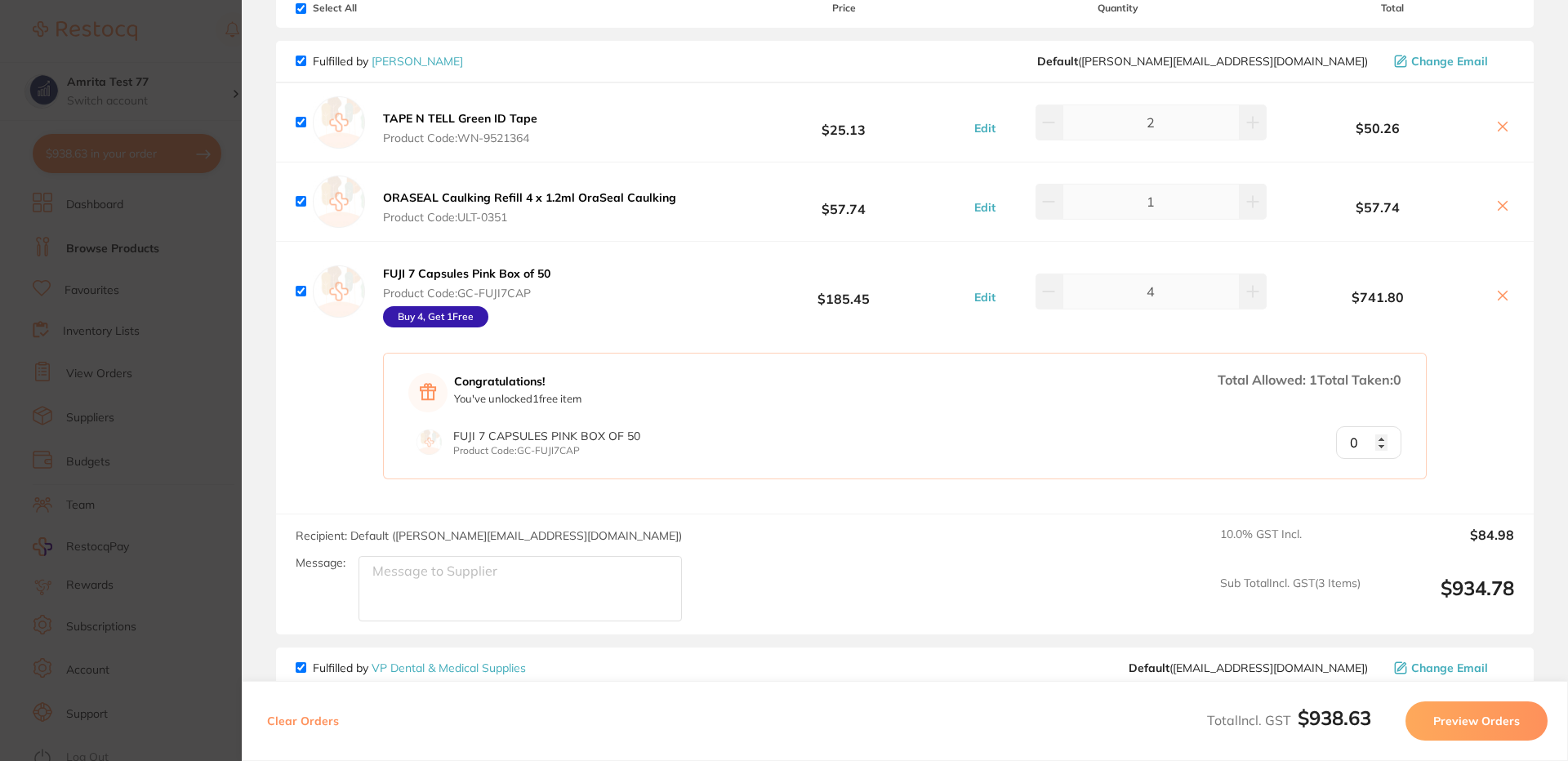
click at [1500, 297] on icon at bounding box center [1502, 295] width 13 height 13
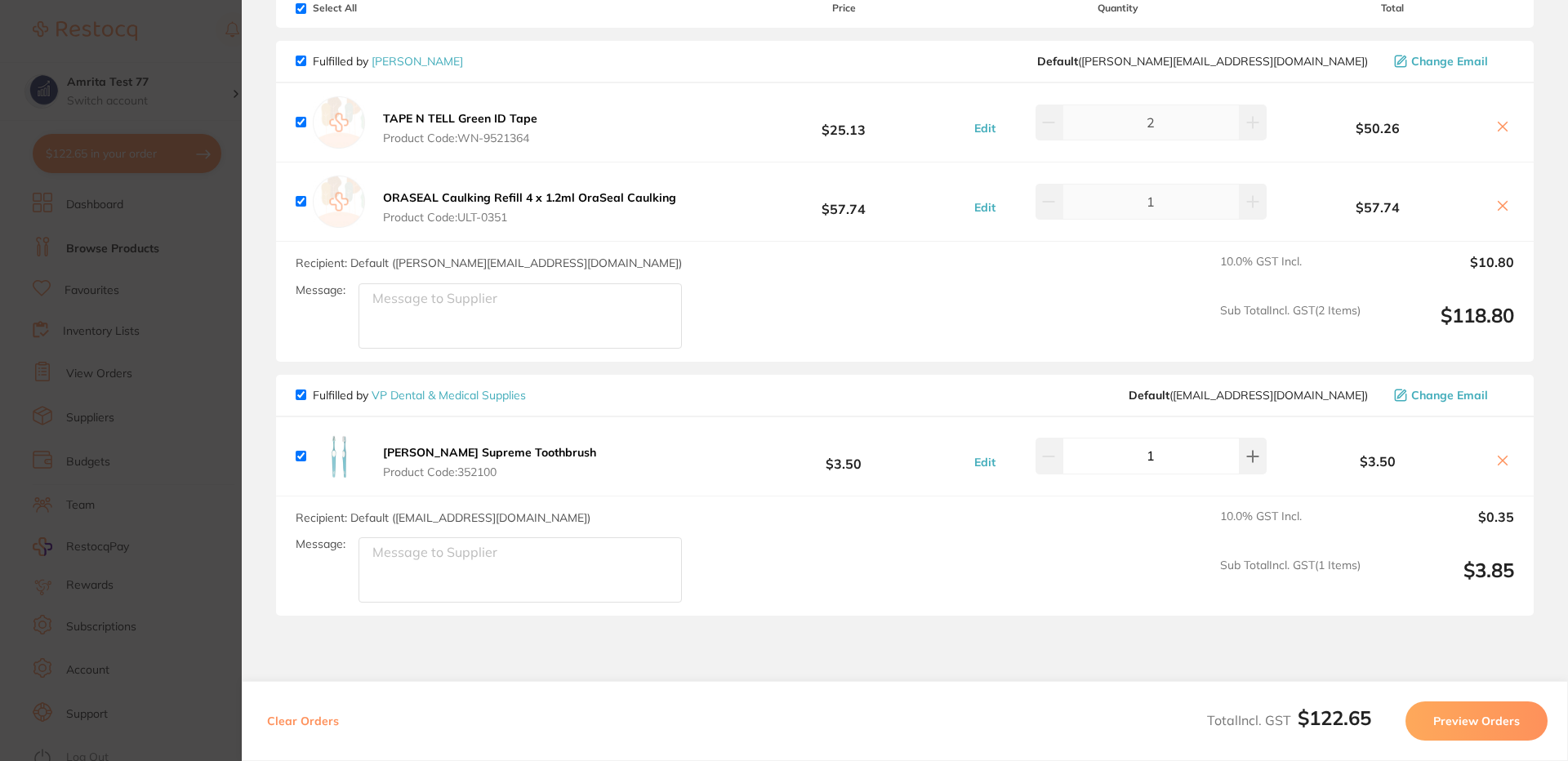
scroll to position [0, 0]
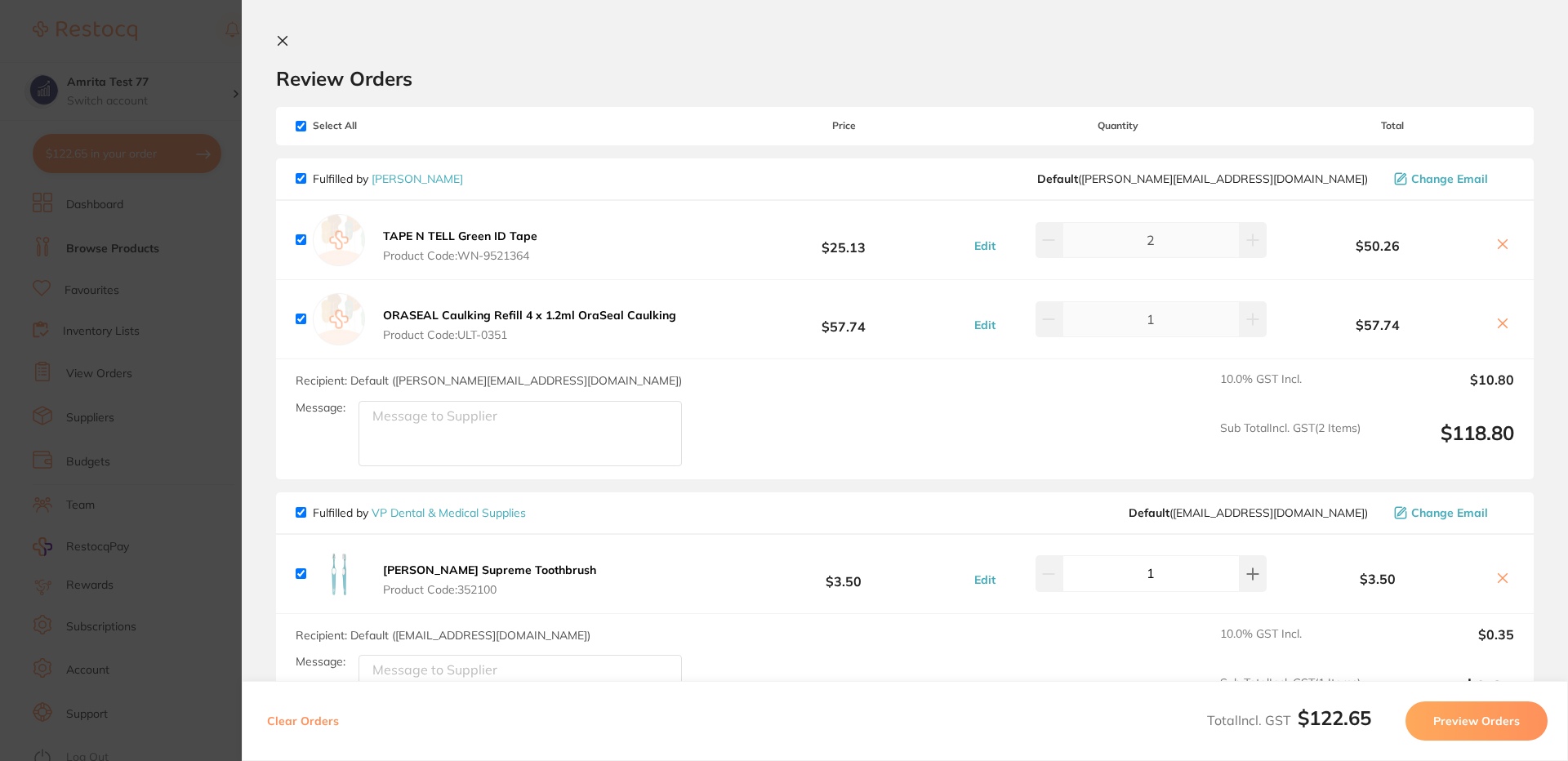
click at [983, 247] on button "Edit" at bounding box center [984, 245] width 31 height 15
click at [302, 124] on input "checkbox" at bounding box center [301, 126] width 11 height 11
checkbox input "false"
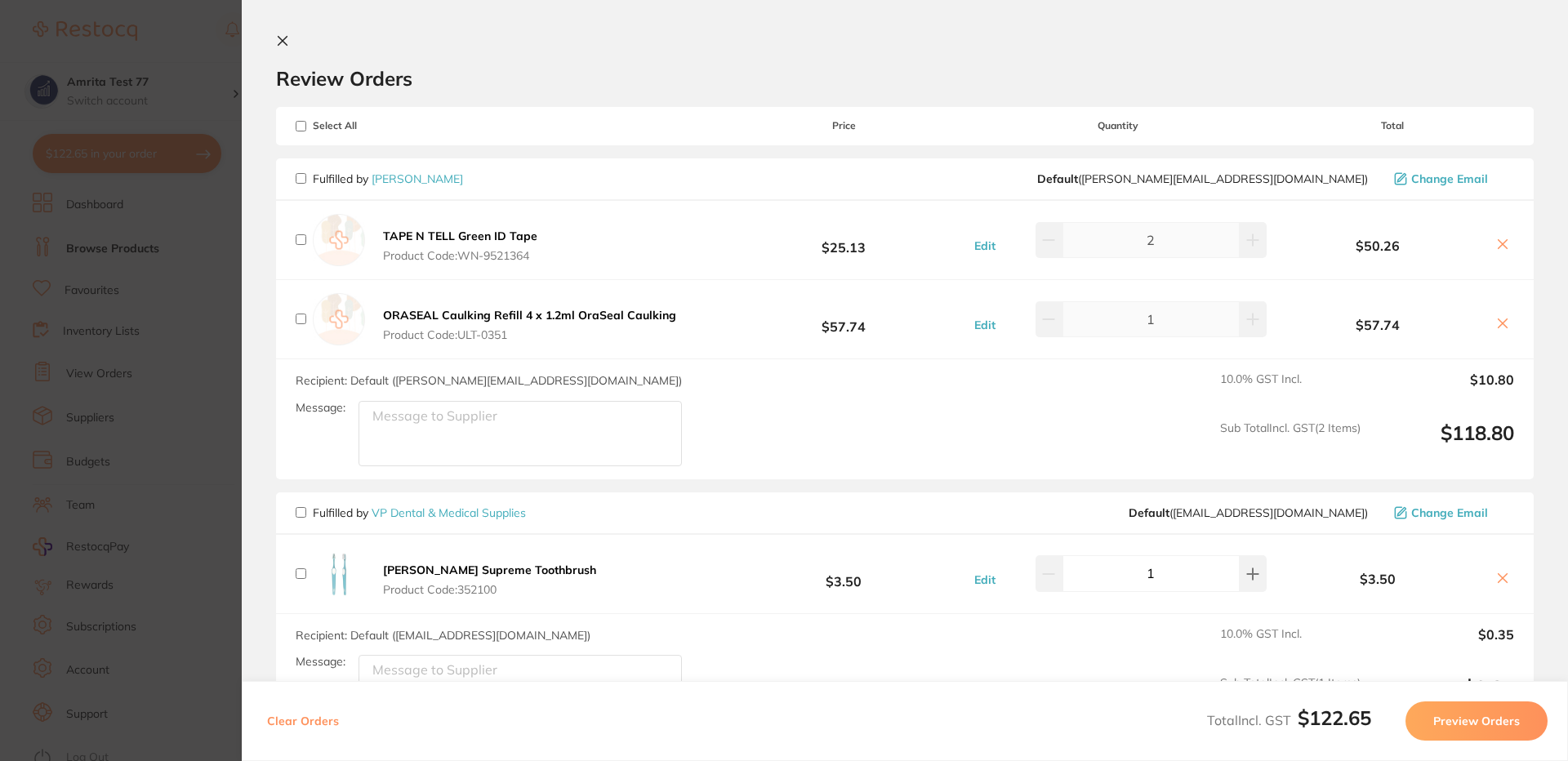
checkbox input "false"
click at [298, 174] on input "checkbox" at bounding box center [301, 178] width 11 height 11
checkbox input "true"
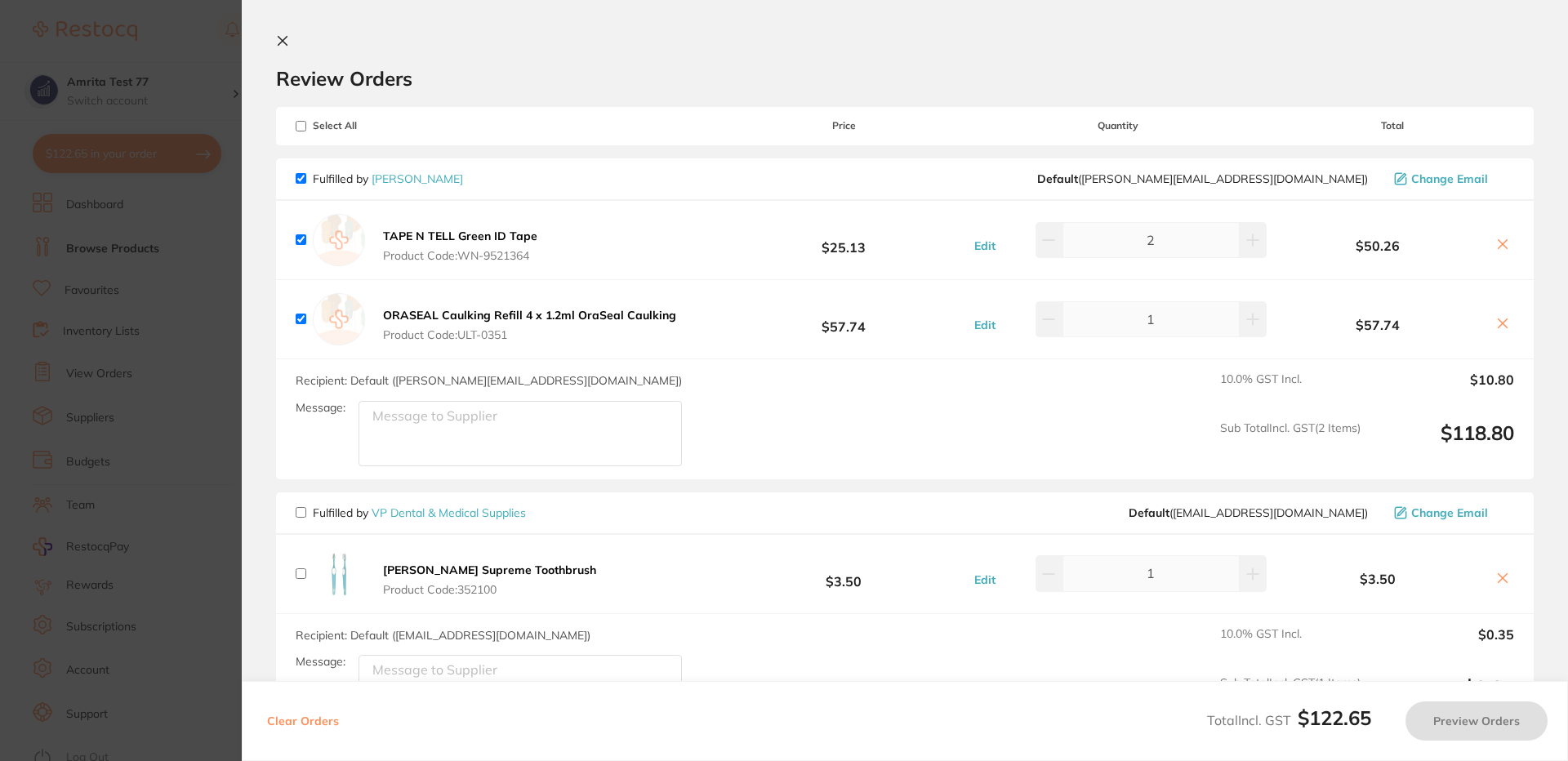
checkbox input "true"
click at [1472, 713] on button "Preview Orders" at bounding box center [1476, 721] width 142 height 40
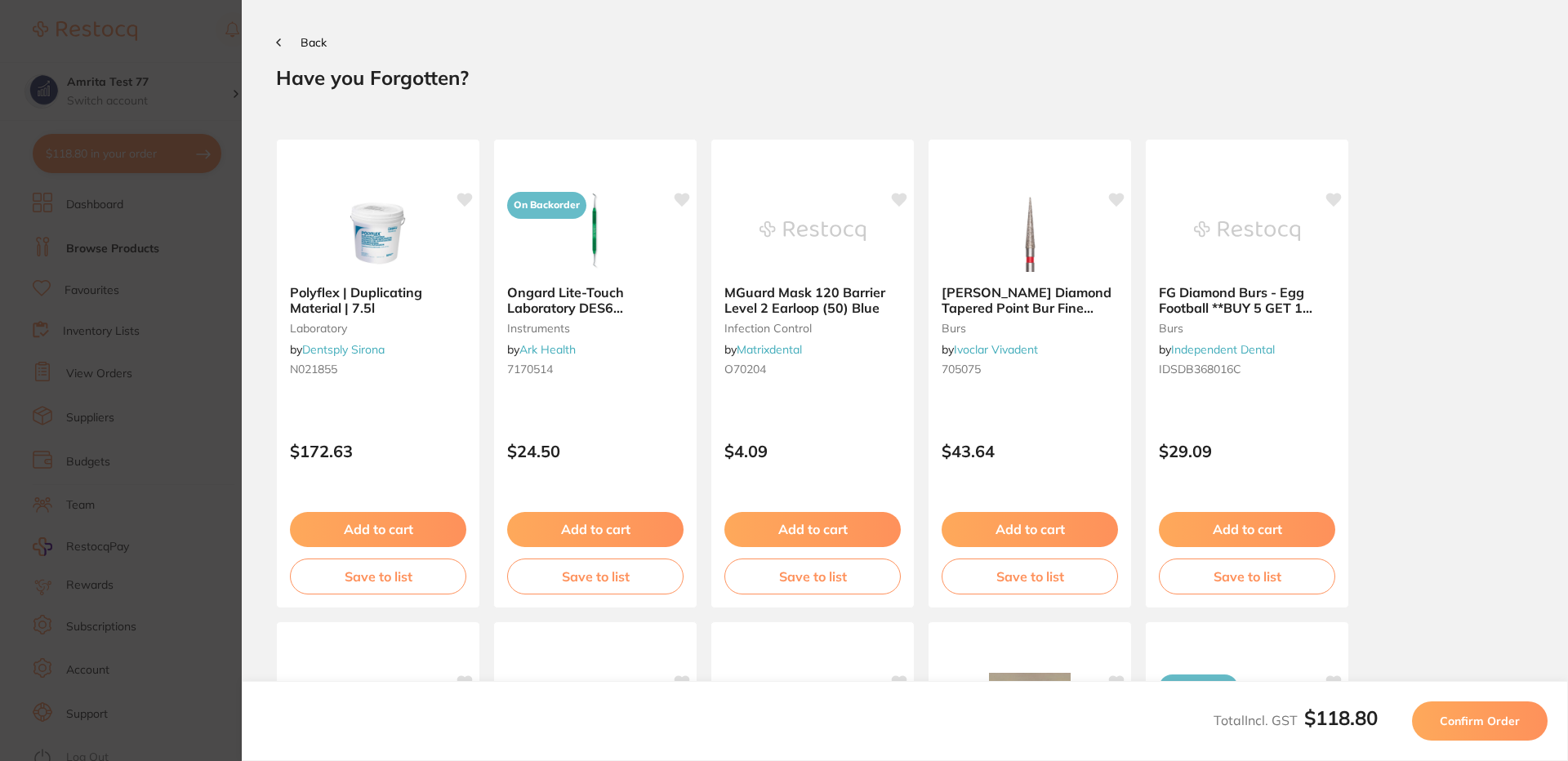
click at [1474, 713] on span "Confirm Order" at bounding box center [1479, 720] width 80 height 15
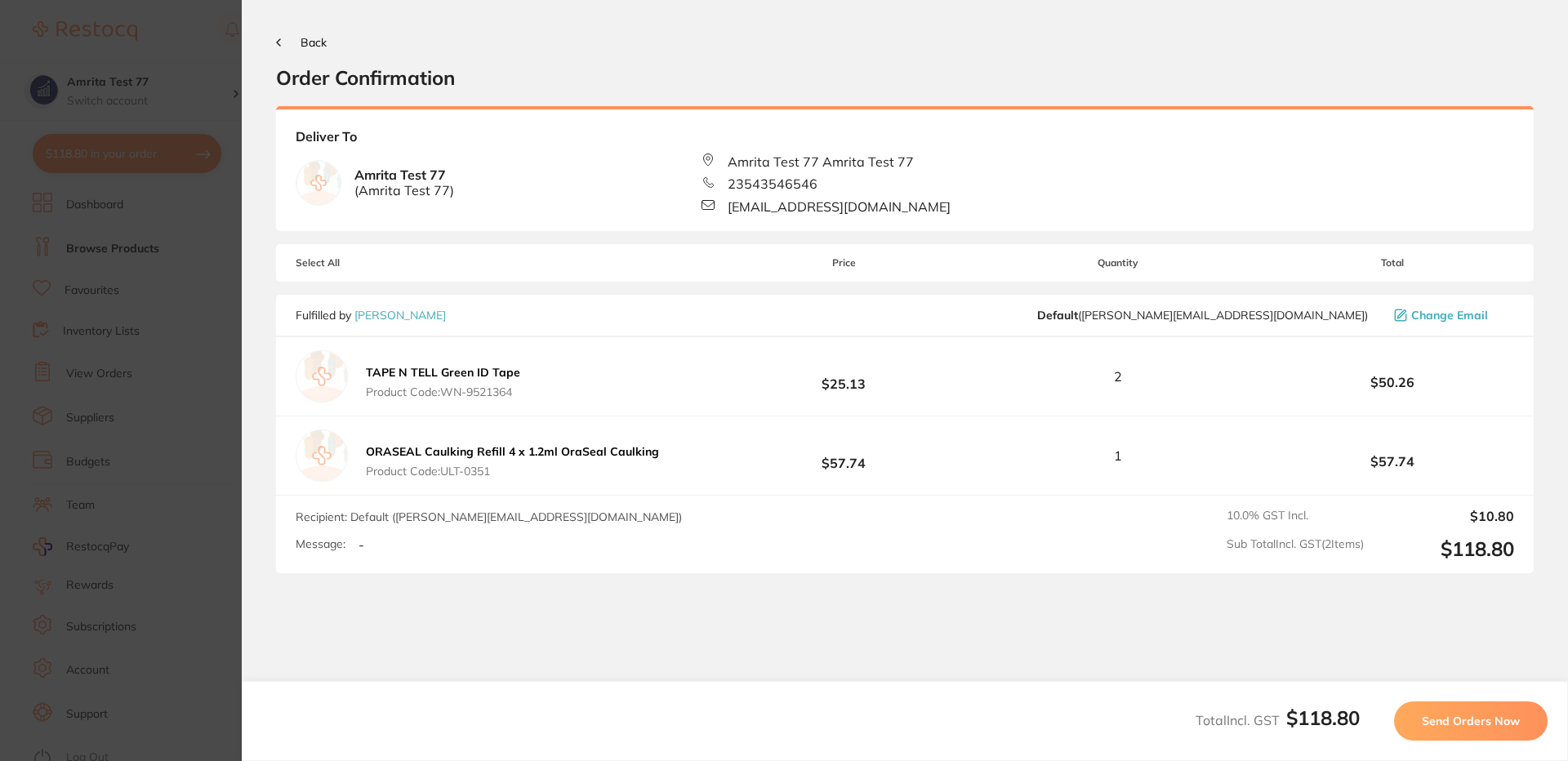
click at [1457, 713] on span "Send Orders Now" at bounding box center [1470, 720] width 98 height 15
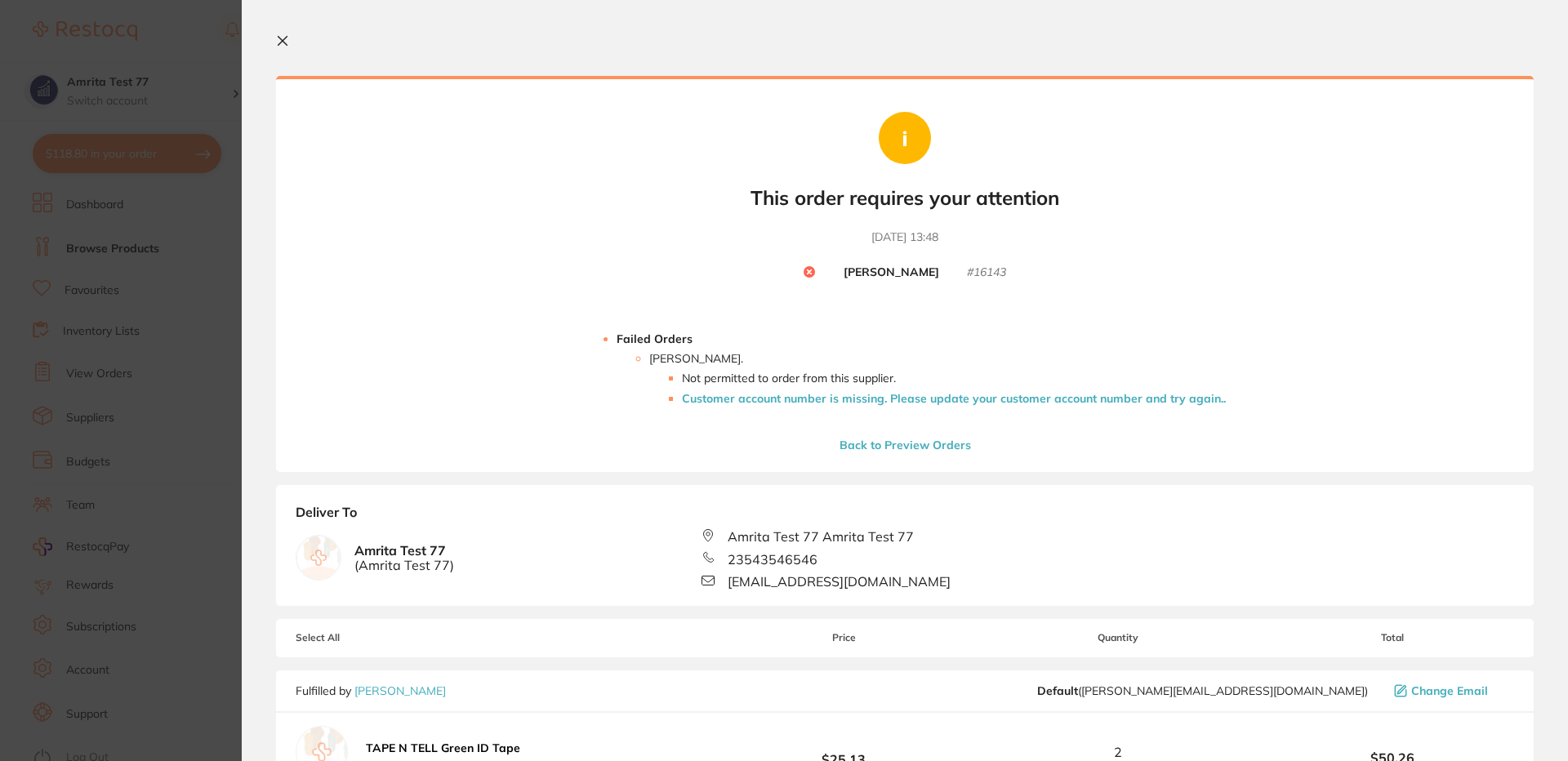
click at [881, 395] on li "Customer account number is missing. Please update your customer account number …" at bounding box center [954, 398] width 544 height 13
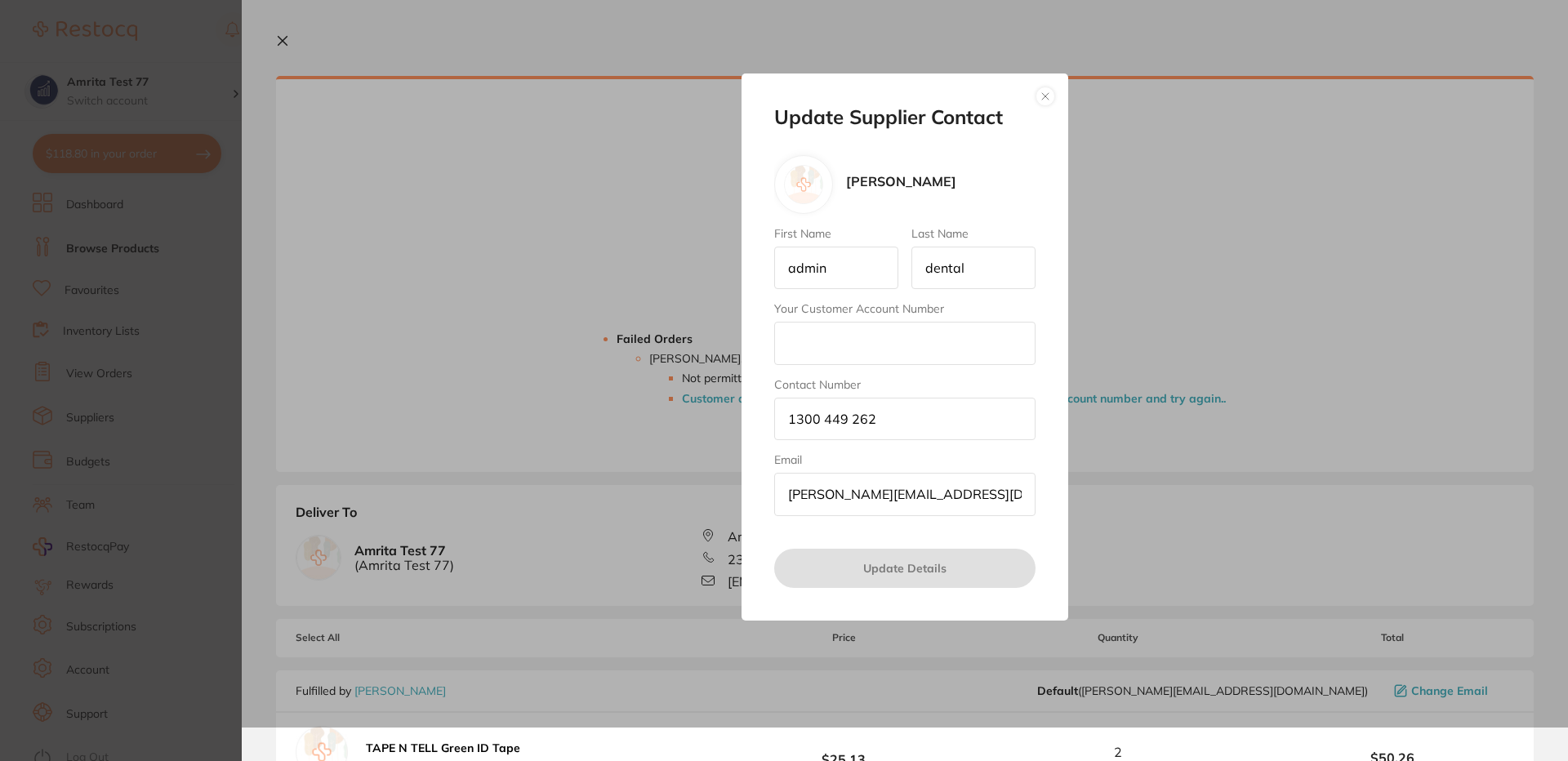
click at [837, 332] on input "Your Customer Account Number" at bounding box center [904, 342] width 261 height 43
type input "TESTCAN"
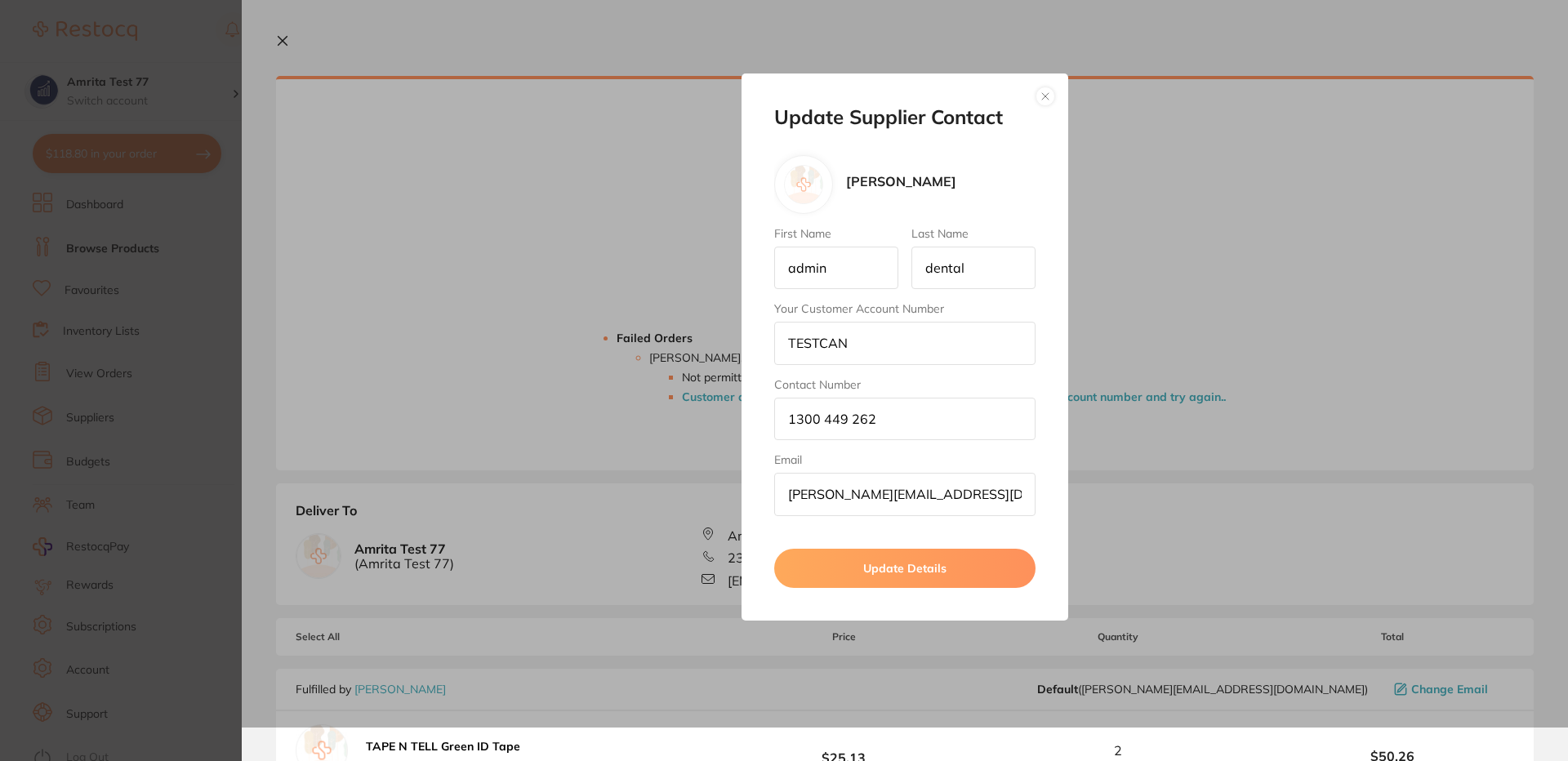
click at [904, 572] on button "Update Details" at bounding box center [904, 569] width 261 height 40
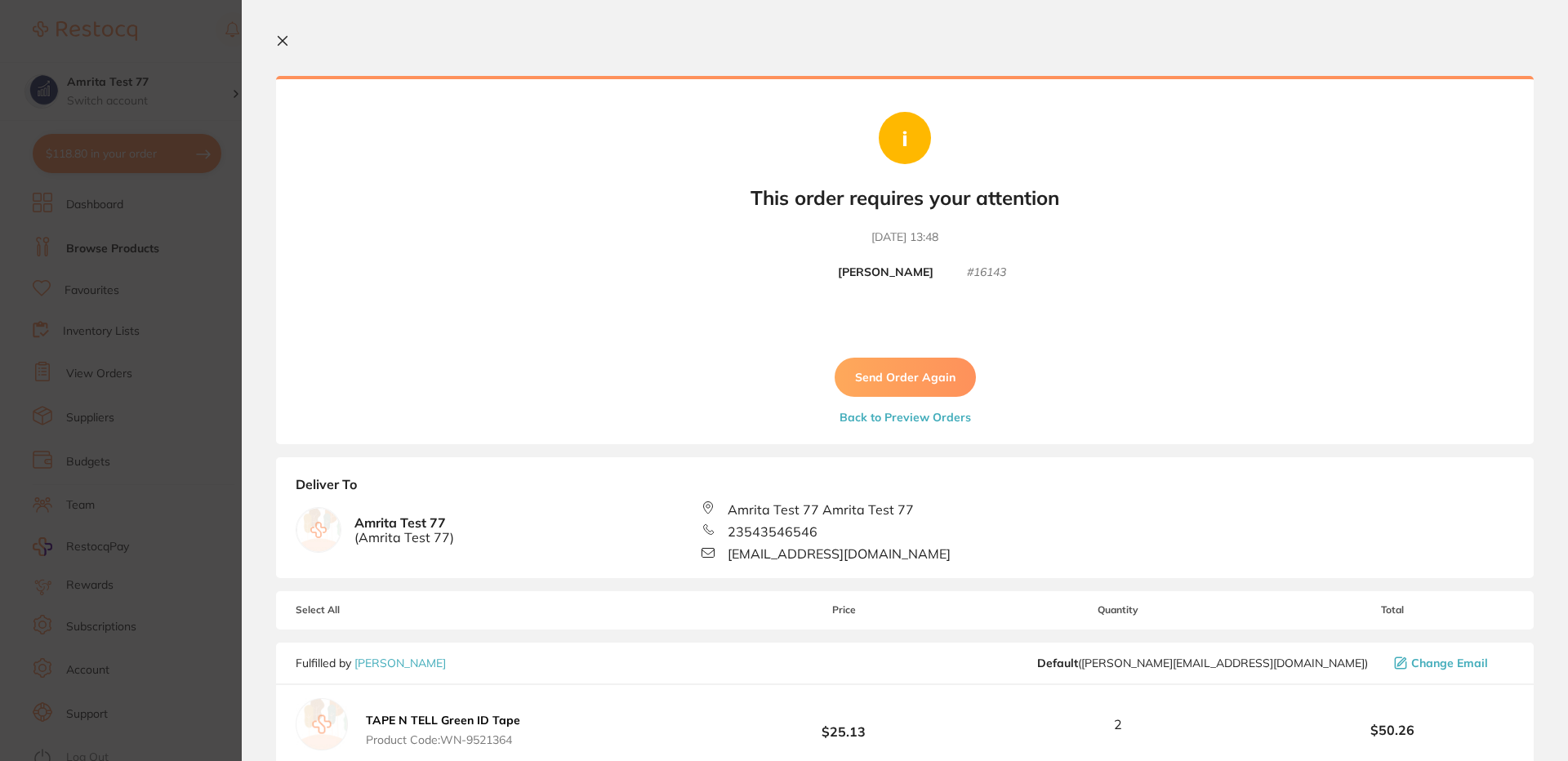
click at [901, 378] on button "Send Order Again" at bounding box center [904, 377] width 141 height 40
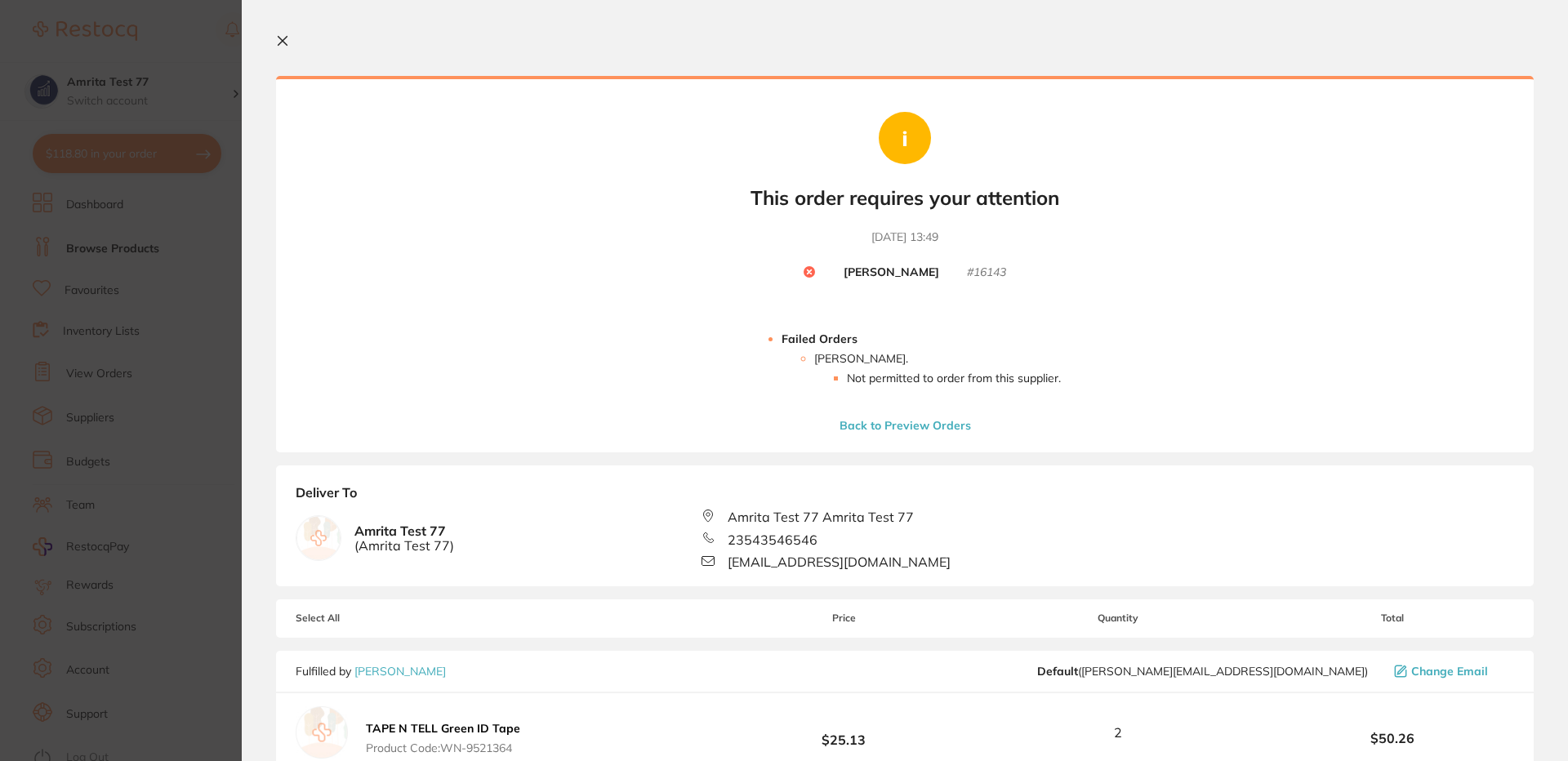
click at [888, 423] on button "Back to Preview Orders" at bounding box center [904, 426] width 141 height 15
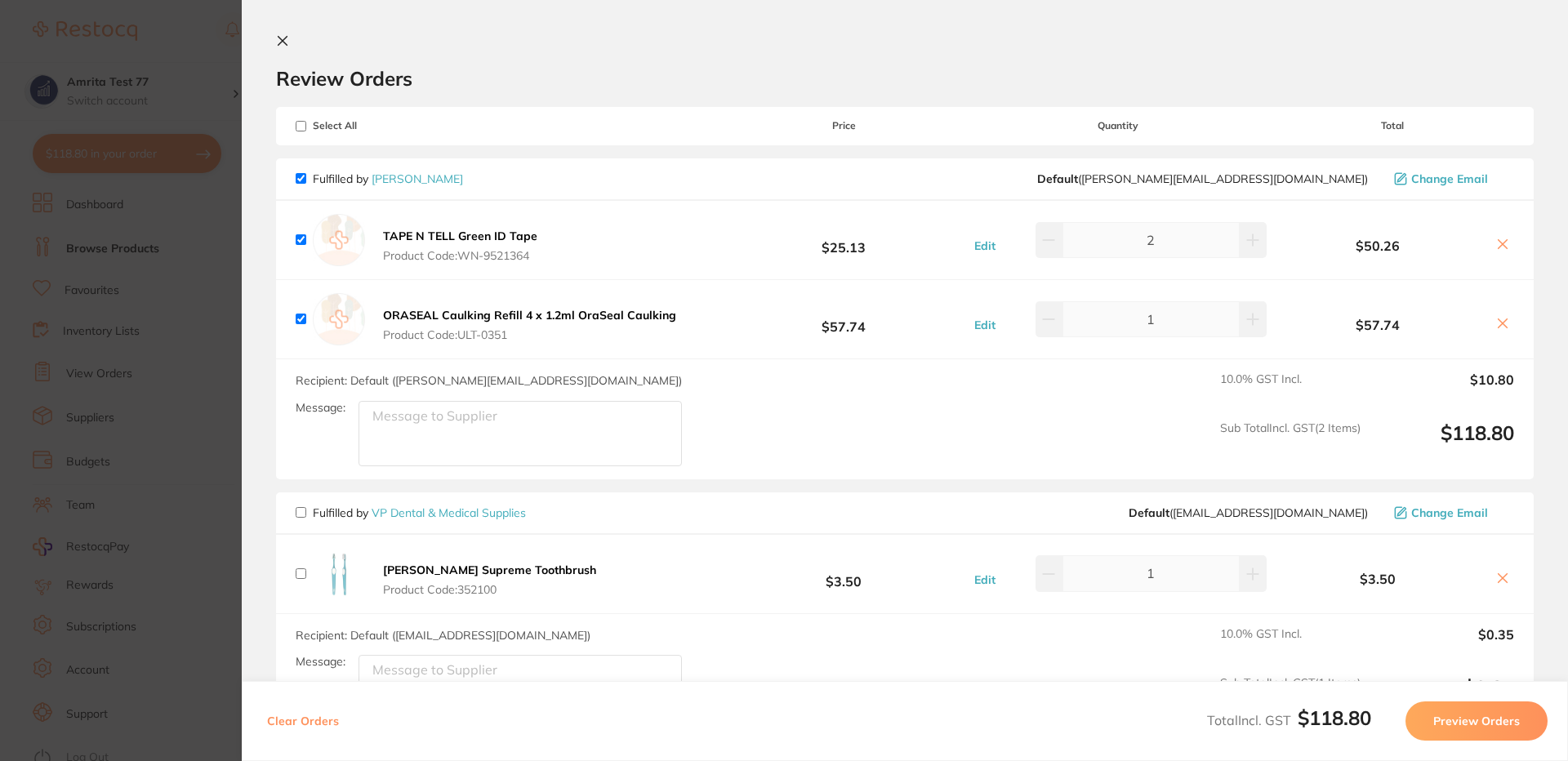
click at [283, 37] on icon at bounding box center [282, 41] width 13 height 13
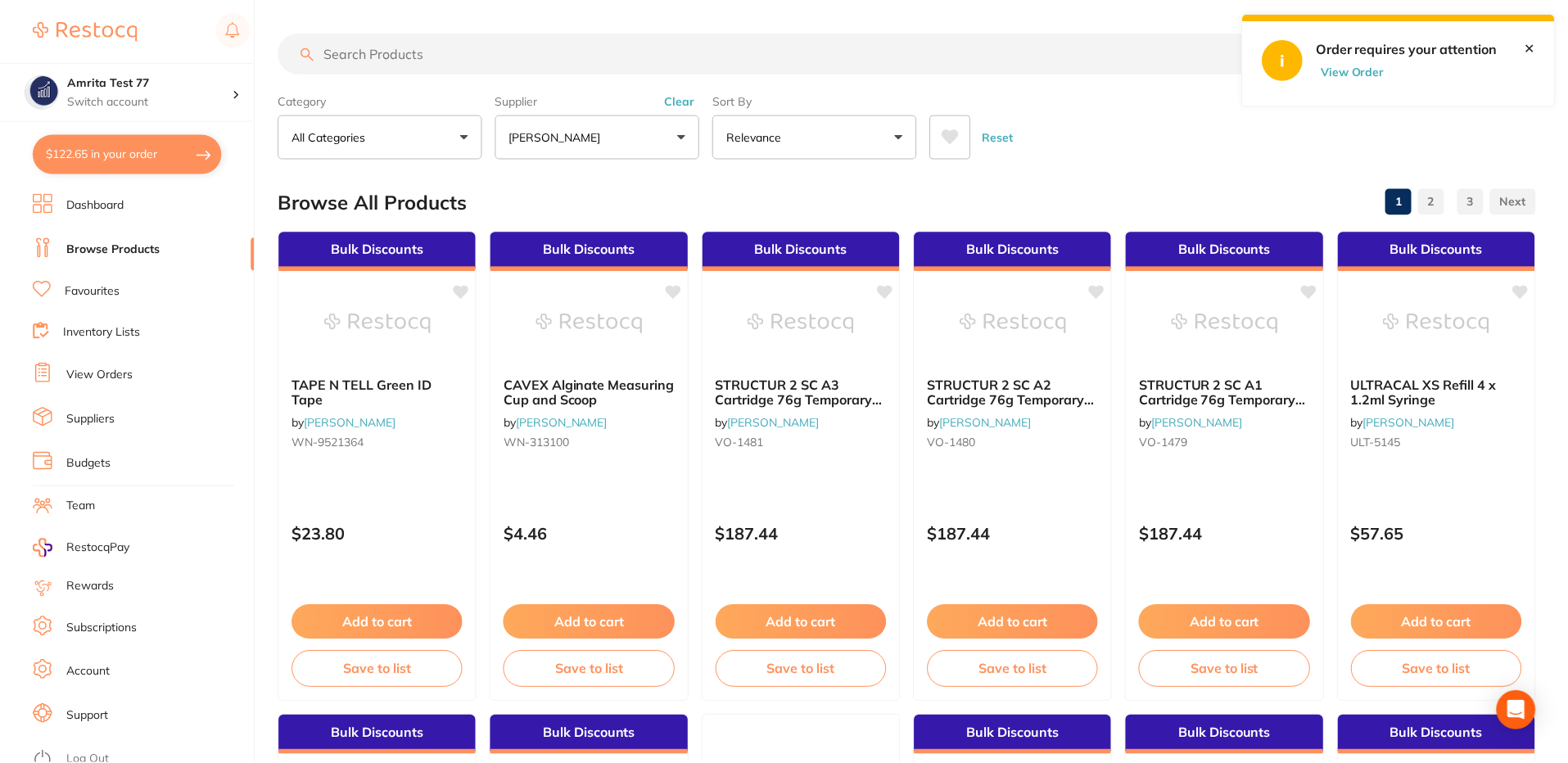
scroll to position [33, 0]
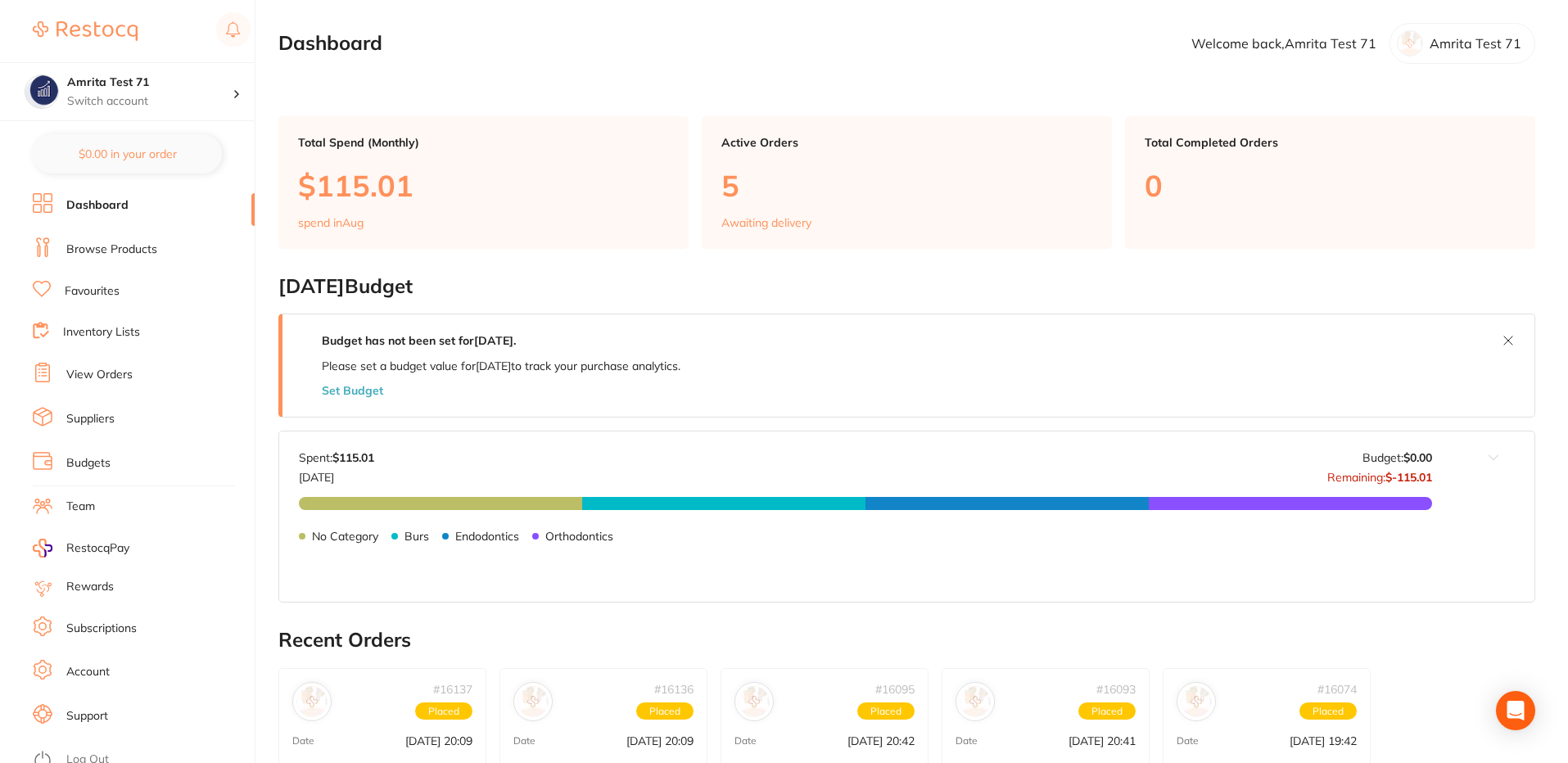
click at [143, 251] on link "Browse Products" at bounding box center [112, 249] width 91 height 17
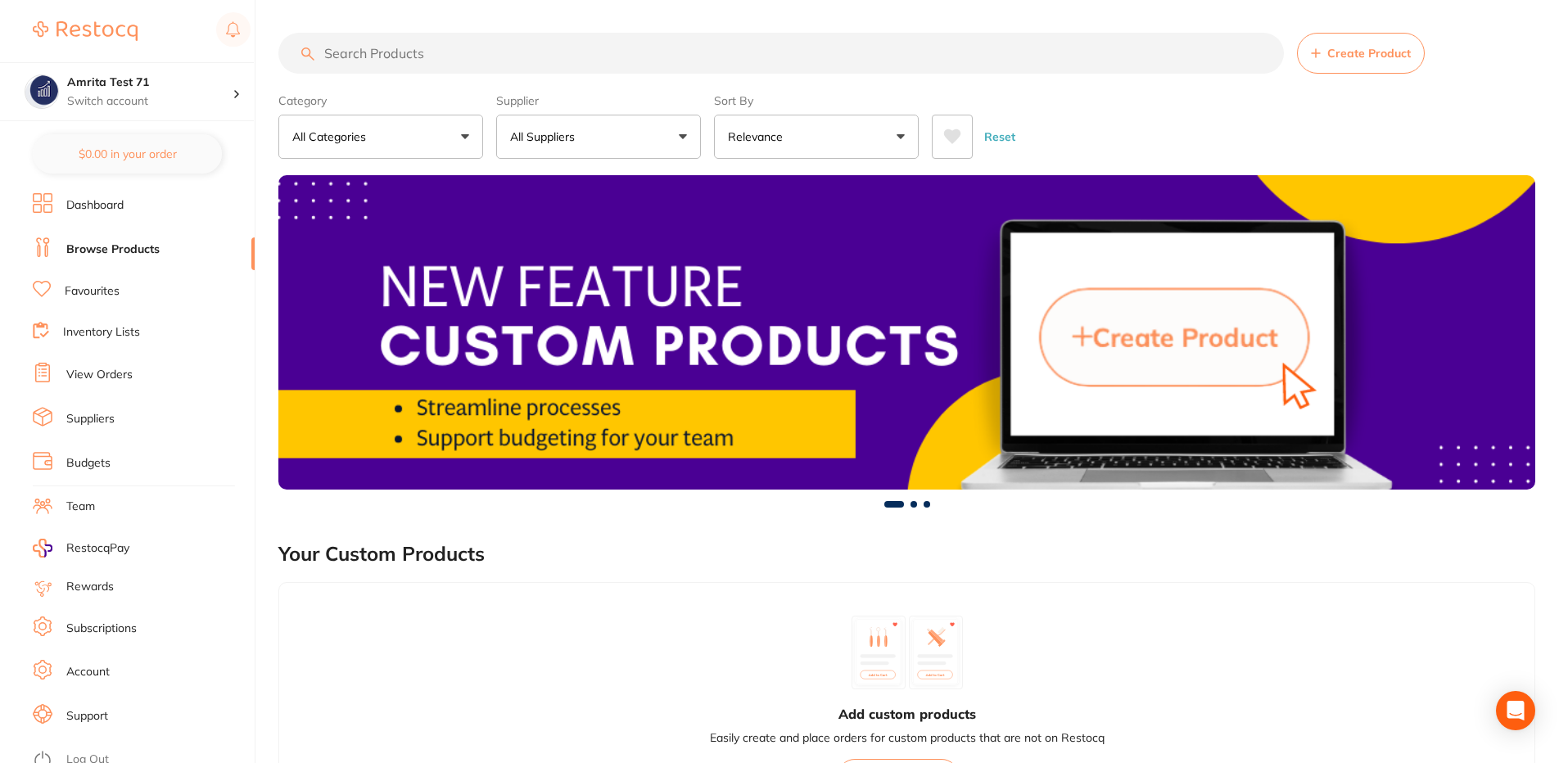
click at [584, 136] on span at bounding box center [585, 137] width 7 height 7
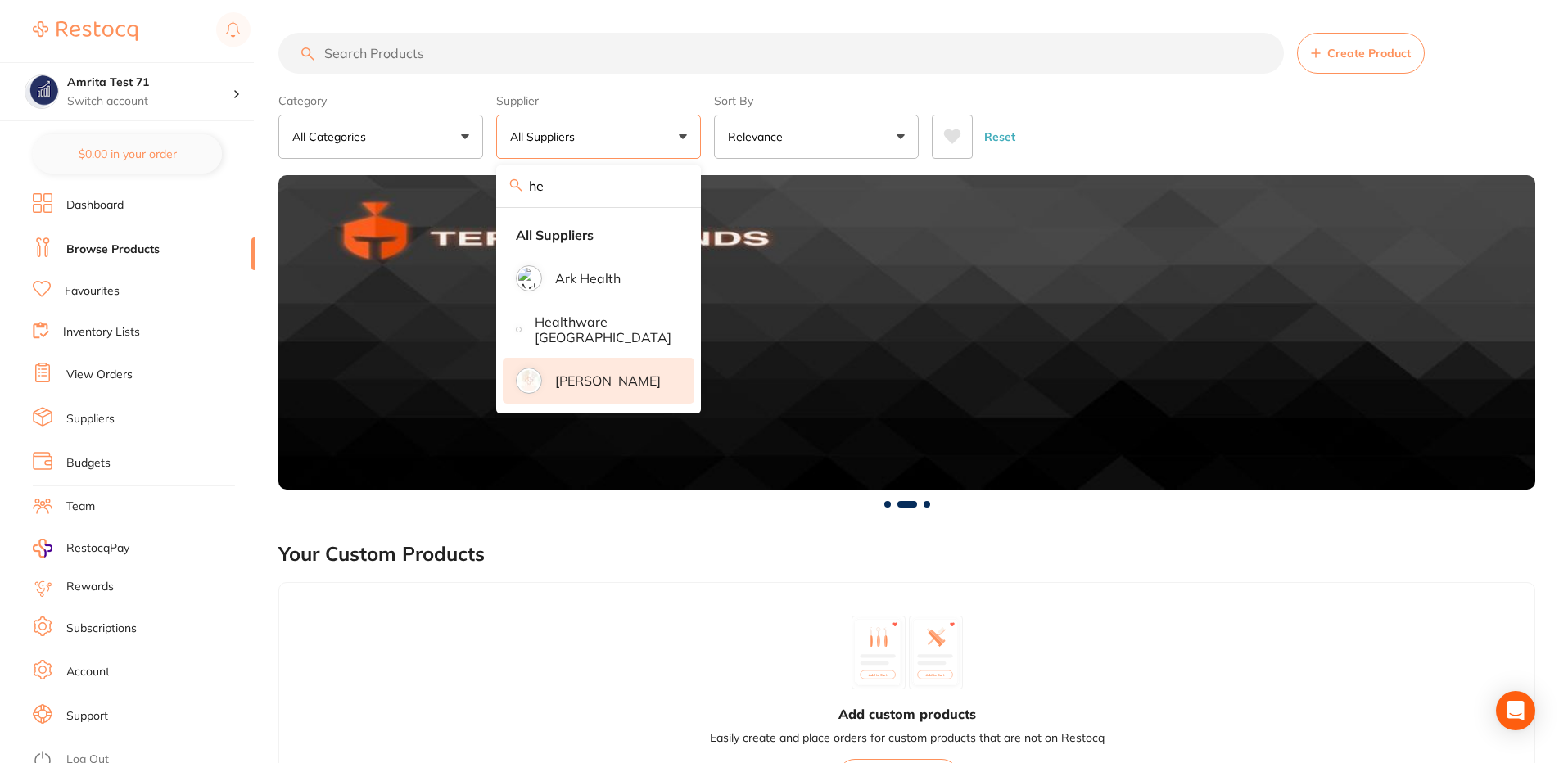
type input "he"
click at [551, 369] on li "Henry Schein Halas" at bounding box center [598, 381] width 192 height 46
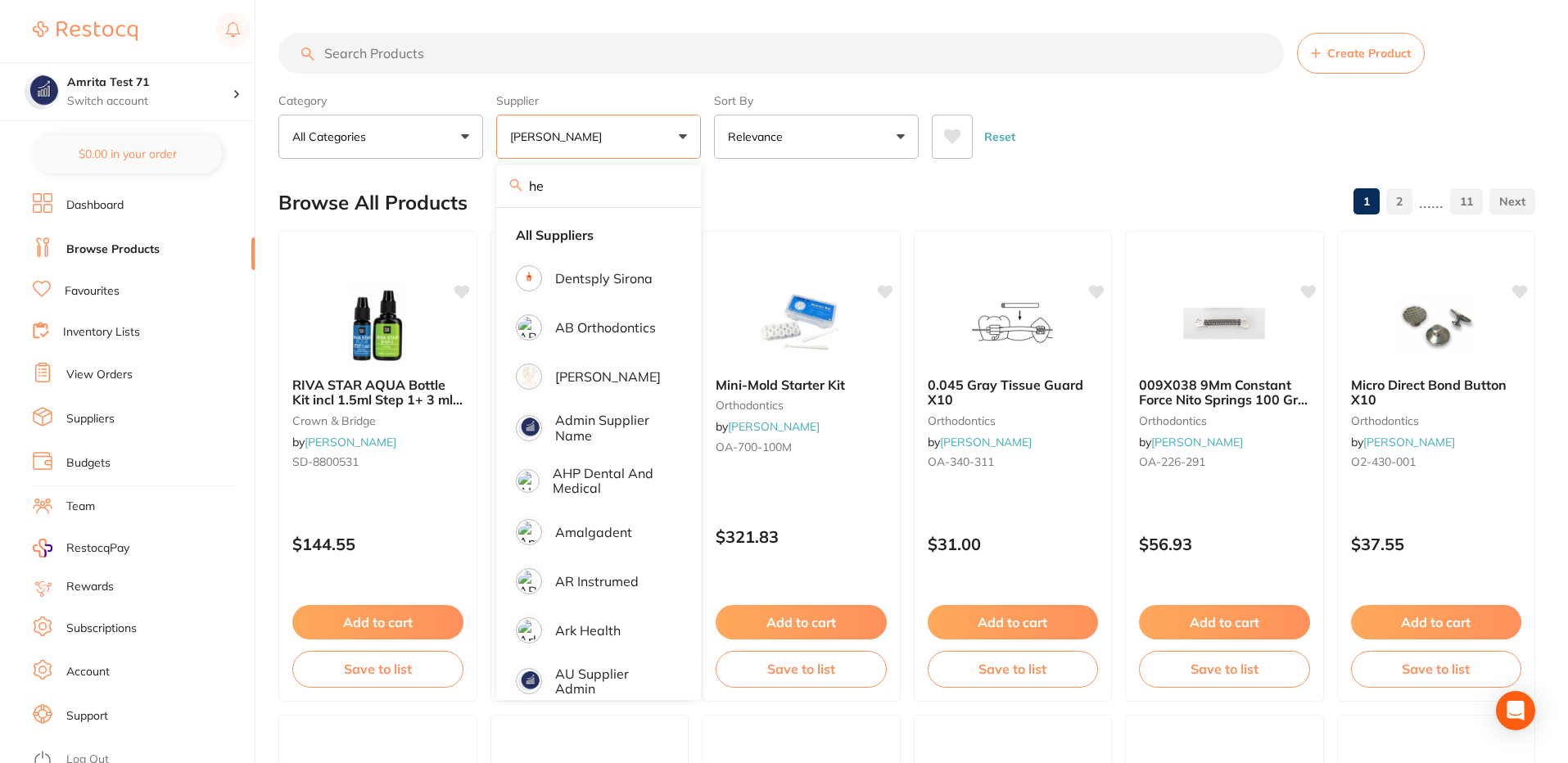
click at [1155, 136] on div "Reset" at bounding box center [1227, 130] width 590 height 58
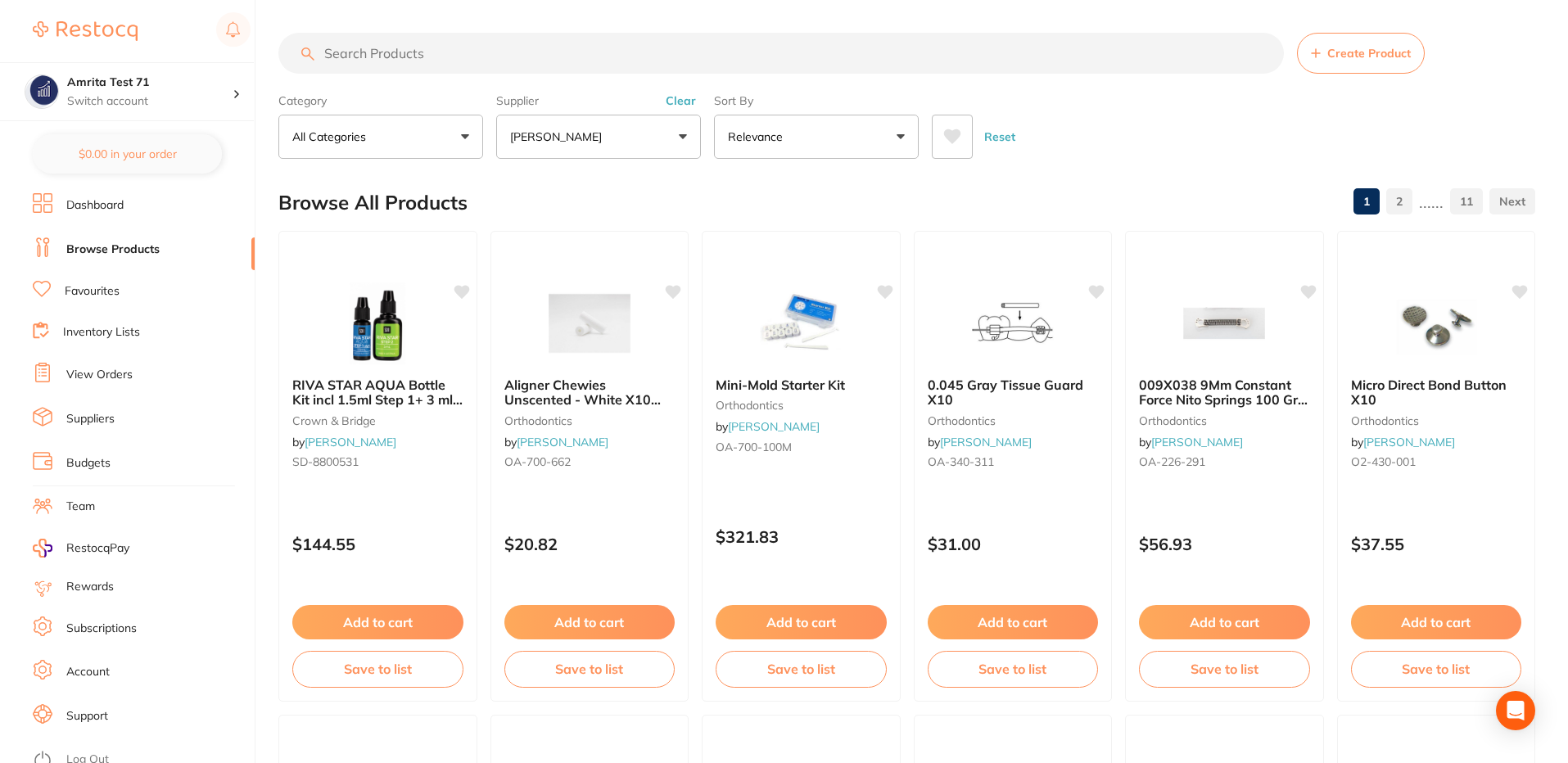
click at [554, 64] on input "search" at bounding box center [781, 53] width 1005 height 41
paste input "SP-4052"
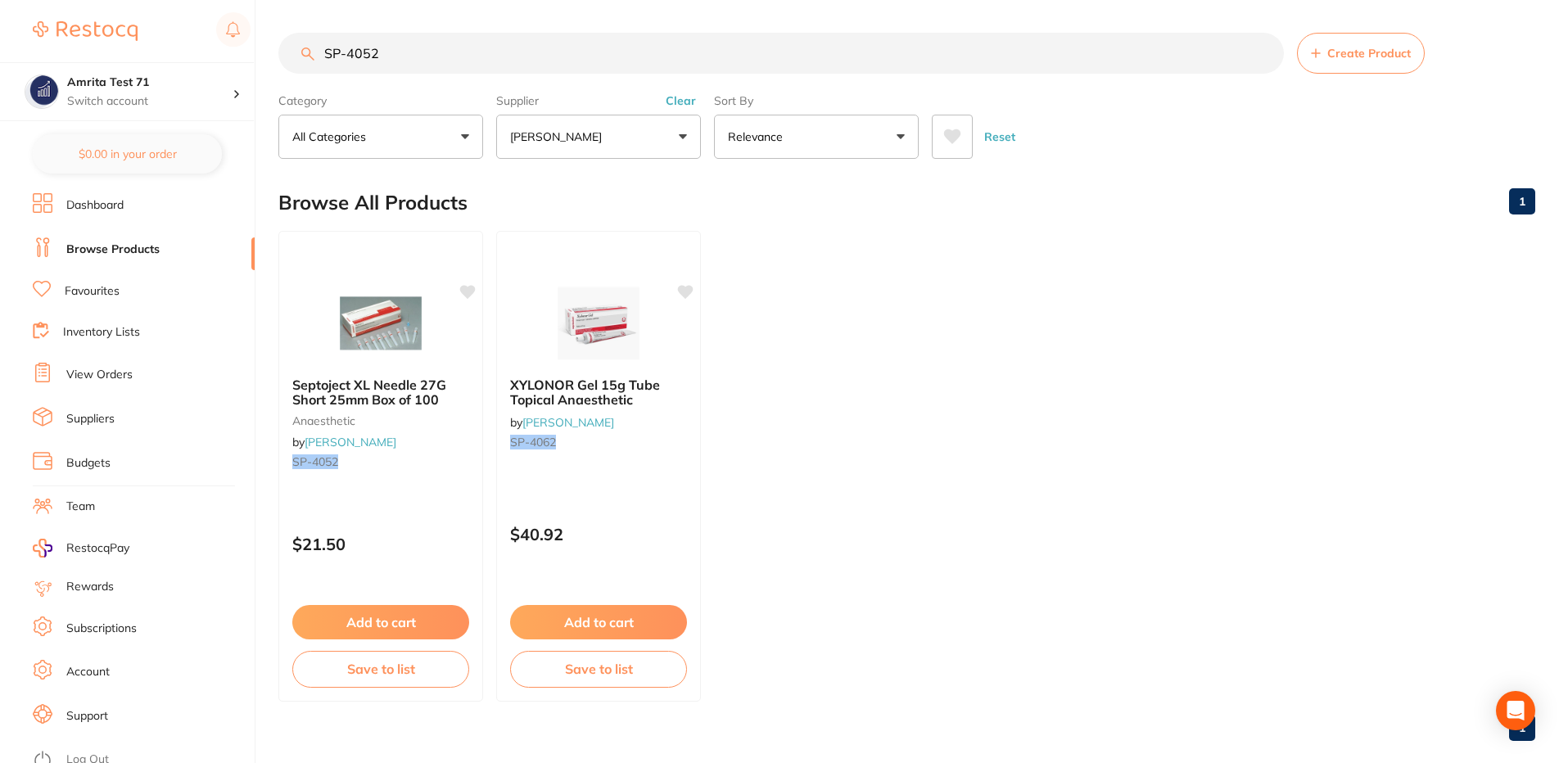
type input "SP-4052"
click at [377, 627] on button "Add to cart" at bounding box center [381, 624] width 179 height 35
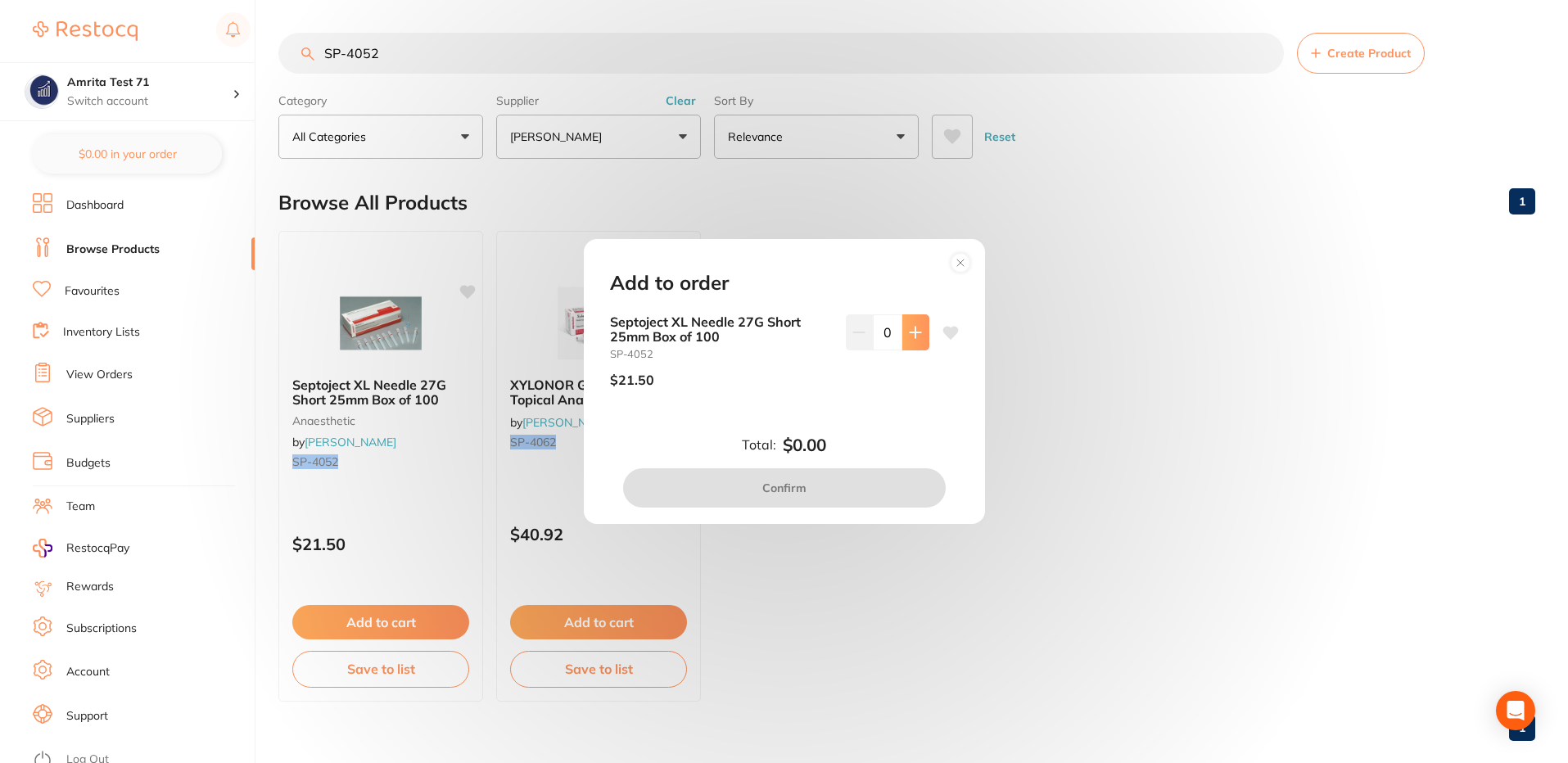
click at [903, 336] on button at bounding box center [915, 332] width 27 height 36
type input "1"
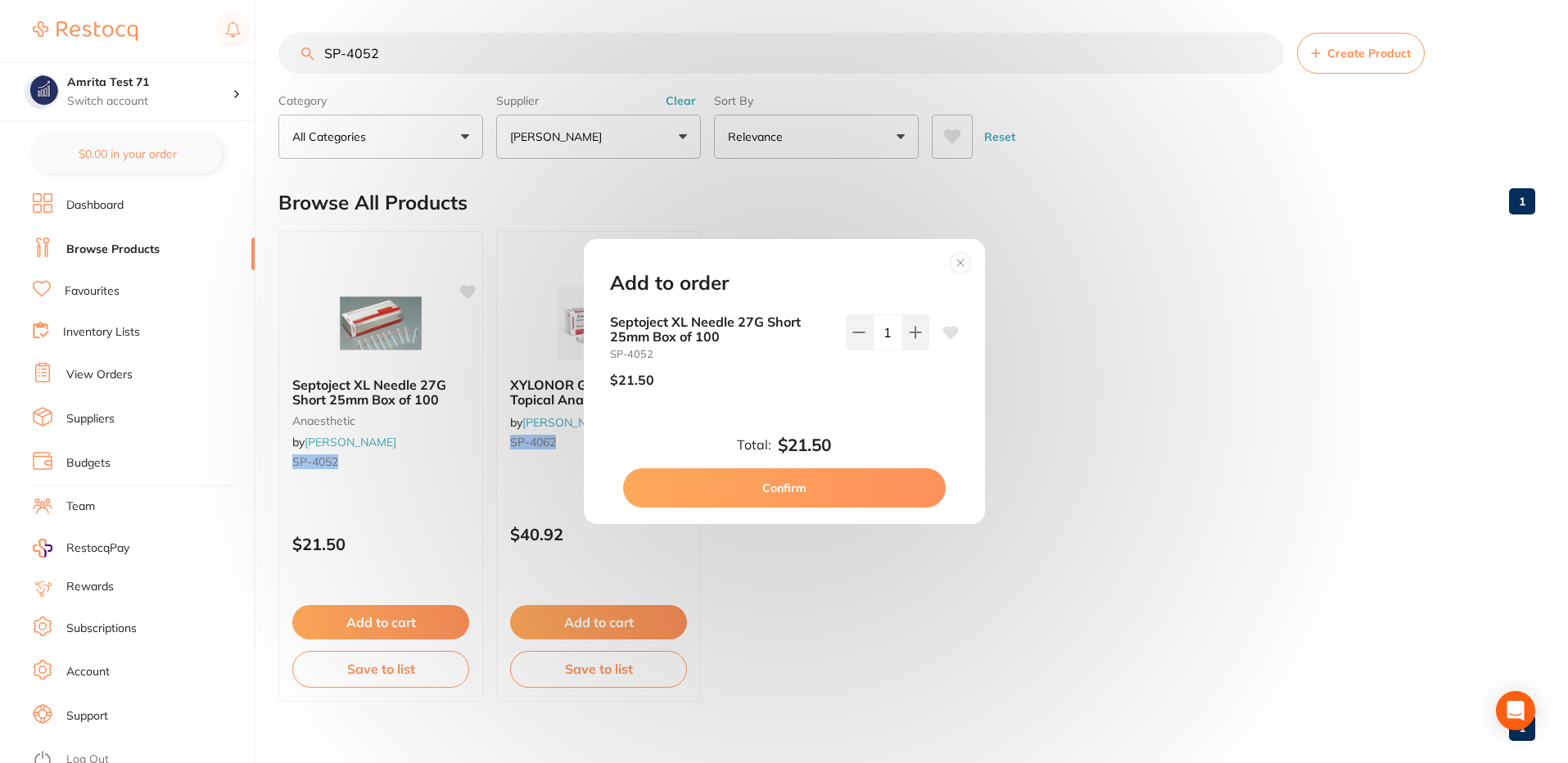
click at [804, 486] on button "Confirm" at bounding box center [784, 488] width 323 height 40
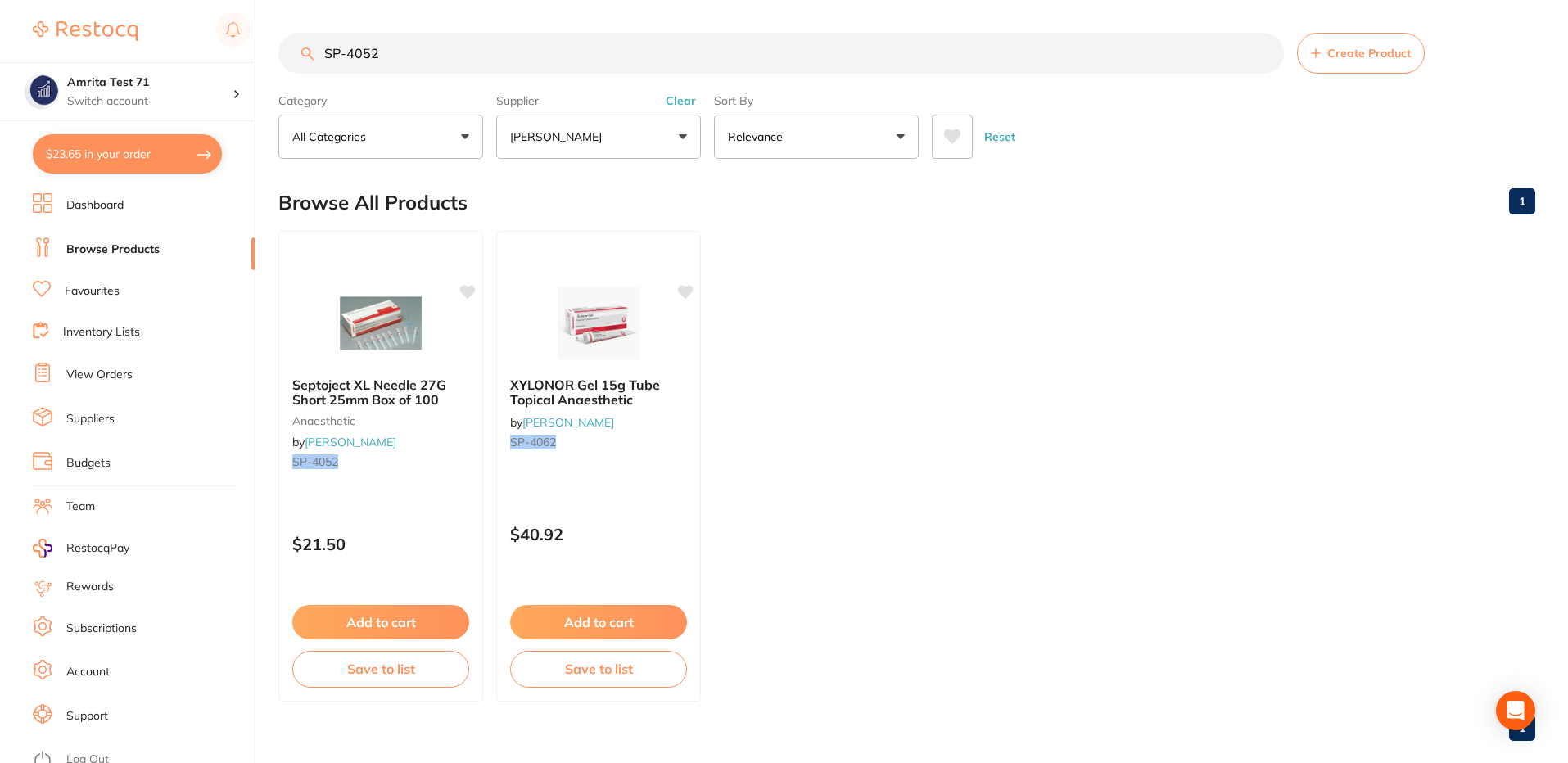
click at [193, 166] on button "$23.65 in your order" at bounding box center [127, 154] width 190 height 40
checkbox input "true"
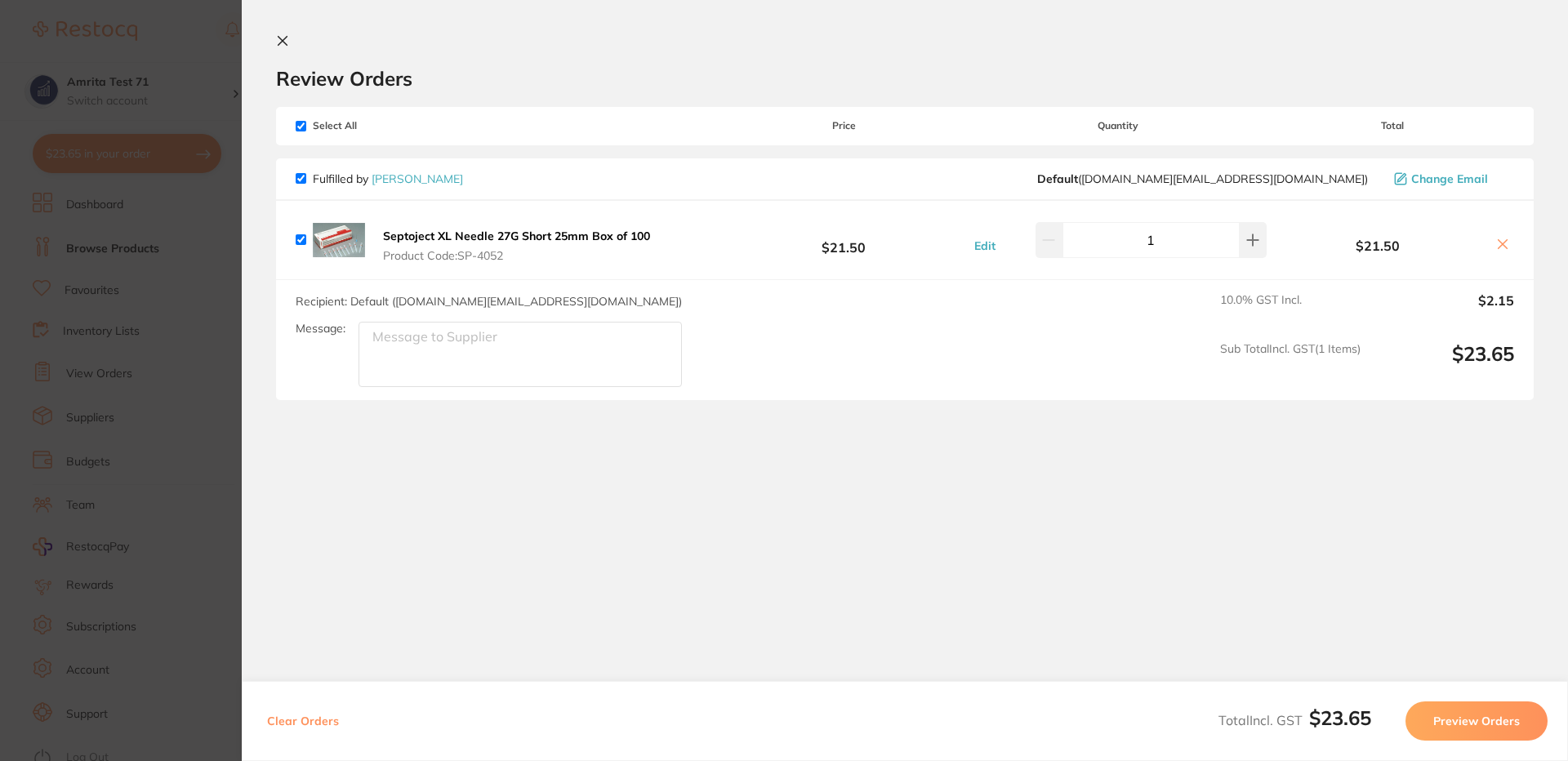
click at [1455, 721] on button "Preview Orders" at bounding box center [1476, 721] width 142 height 40
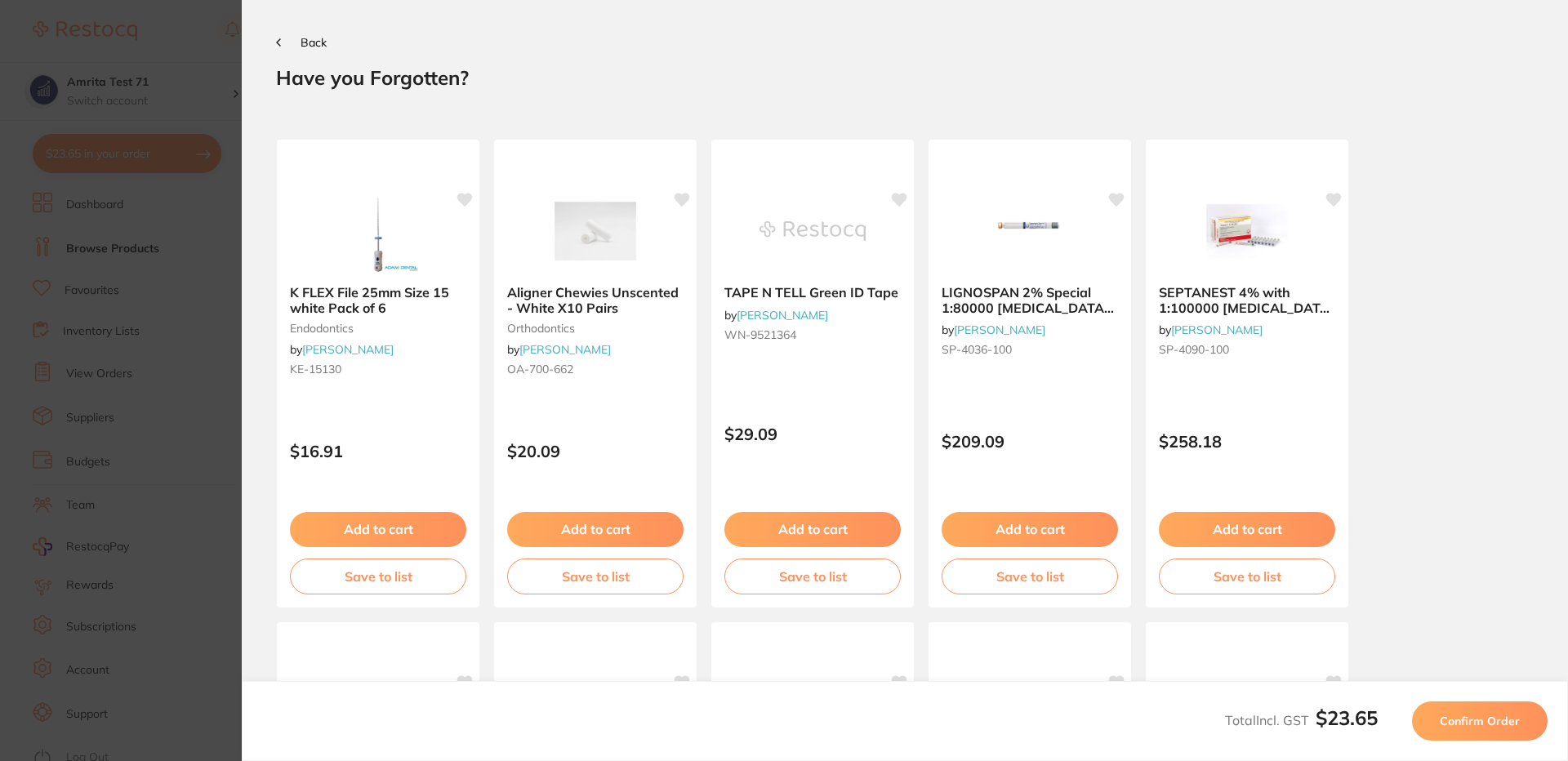
click at [1462, 718] on span "Confirm Order" at bounding box center [1479, 720] width 80 height 15
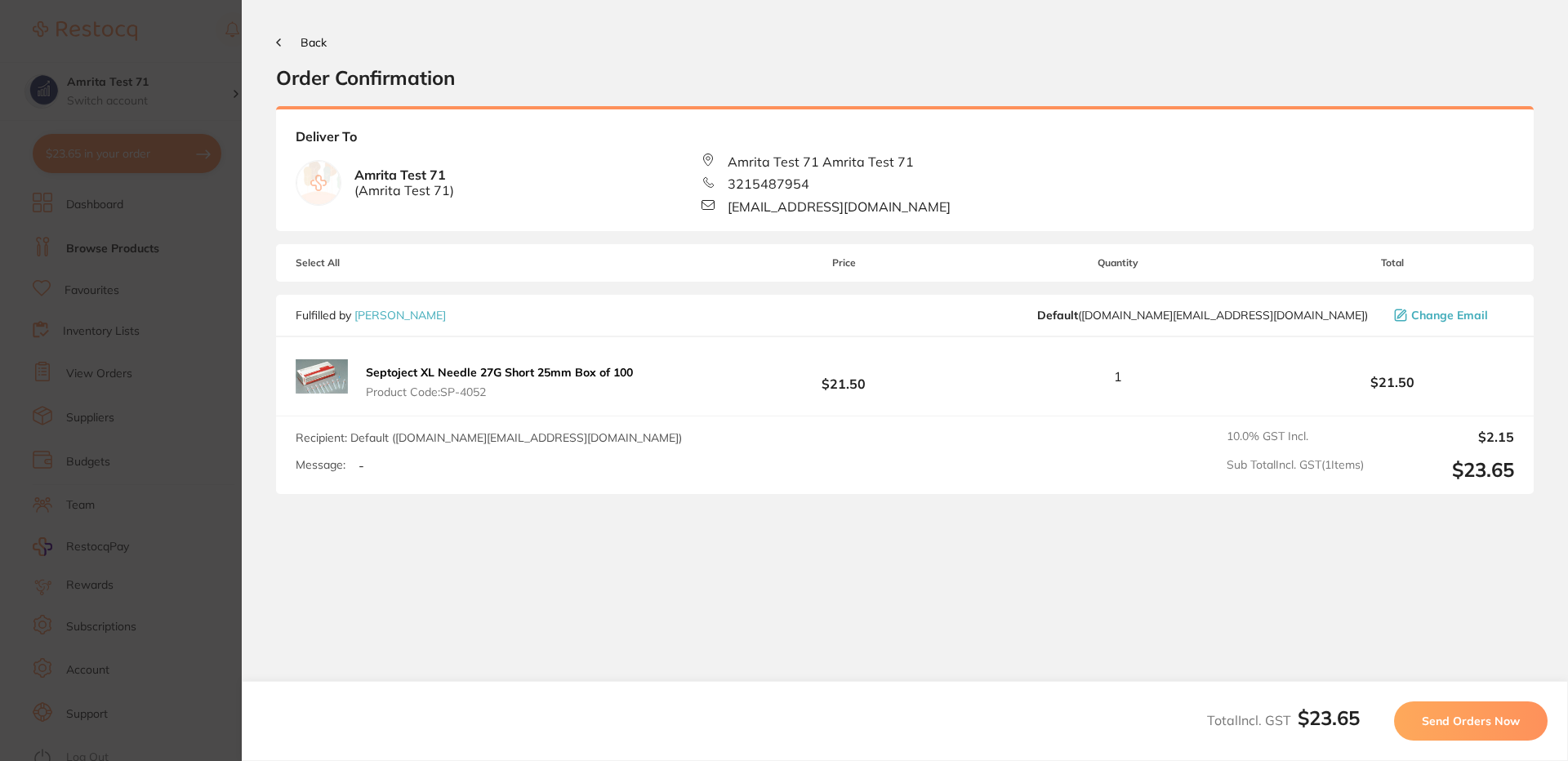
click at [1462, 718] on span "Send Orders Now" at bounding box center [1470, 720] width 98 height 15
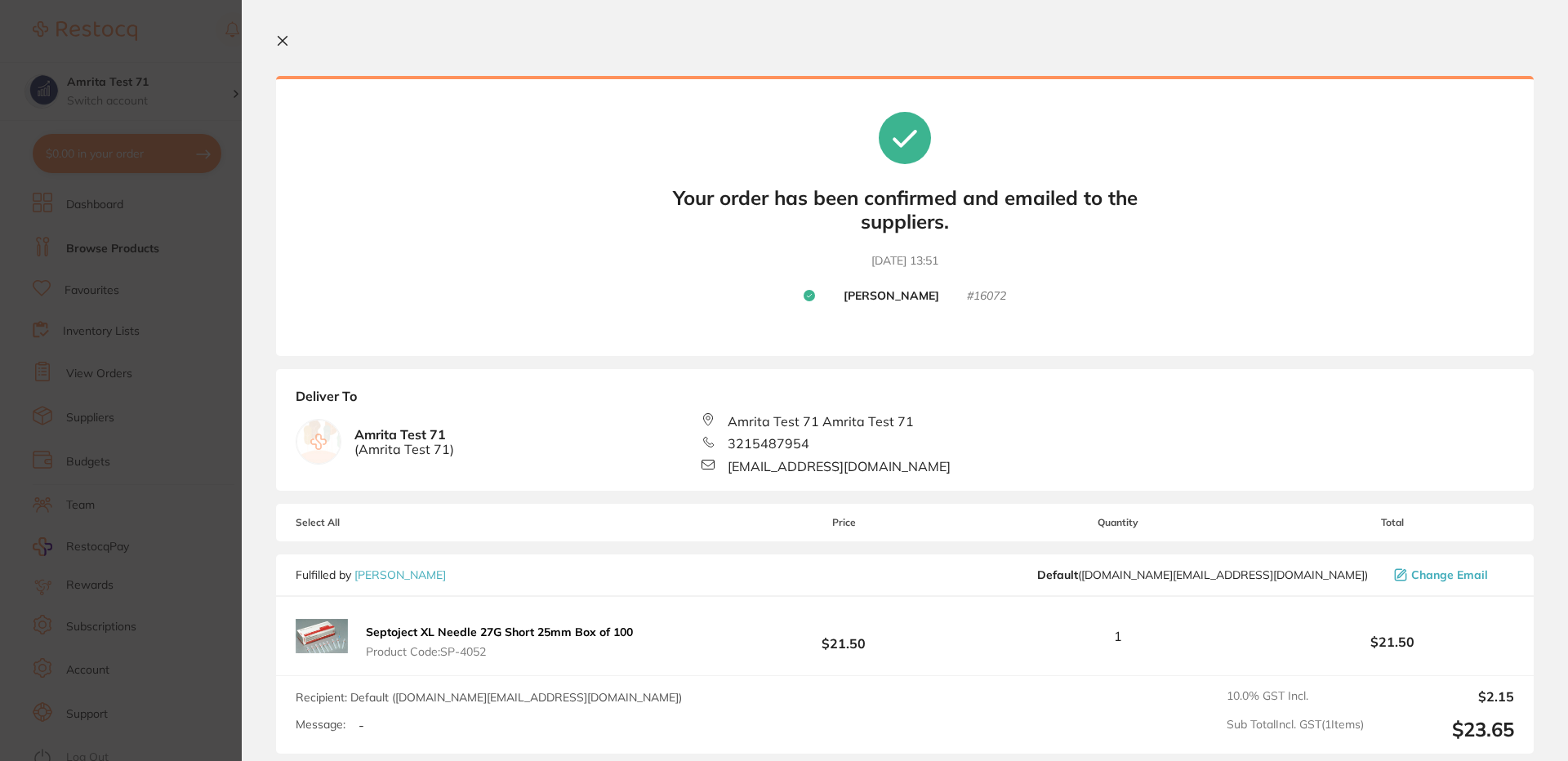
click at [286, 41] on icon at bounding box center [282, 41] width 13 height 13
